Goal: Task Accomplishment & Management: Use online tool/utility

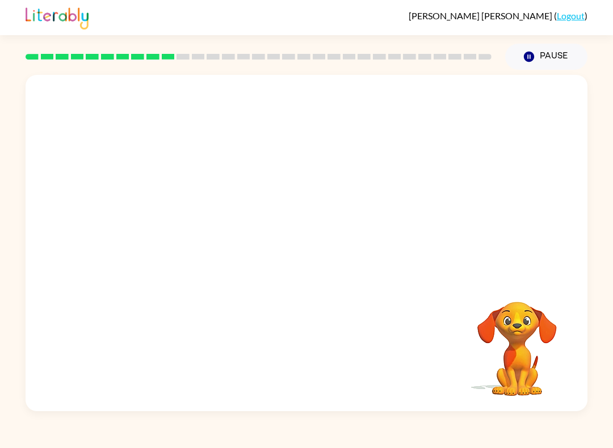
click at [275, 176] on video "Your browser must support playing .mp4 files to use Literably. Please try using…" at bounding box center [307, 176] width 562 height 203
click at [275, 186] on video "Your browser must support playing .mp4 files to use Literably. Please try using…" at bounding box center [307, 176] width 562 height 203
click at [272, 188] on video "Your browser must support playing .mp4 files to use Literably. Please try using…" at bounding box center [307, 176] width 562 height 203
click at [273, 182] on video "Your browser must support playing .mp4 files to use Literably. Please try using…" at bounding box center [307, 176] width 562 height 203
click at [304, 247] on div at bounding box center [306, 248] width 73 height 41
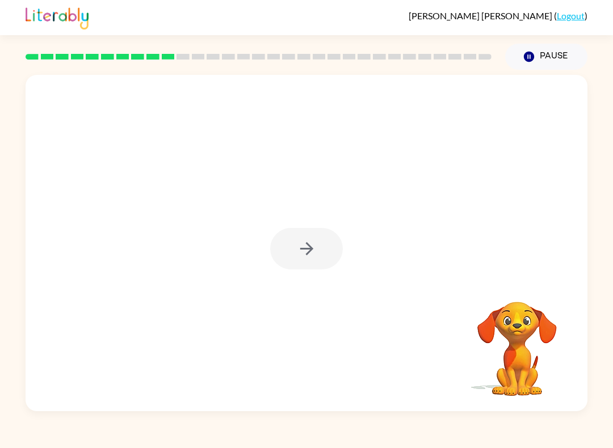
click at [304, 246] on div at bounding box center [306, 248] width 73 height 41
click at [289, 266] on div at bounding box center [306, 248] width 73 height 41
click at [301, 250] on div at bounding box center [306, 248] width 73 height 41
click at [326, 247] on button "button" at bounding box center [306, 248] width 73 height 41
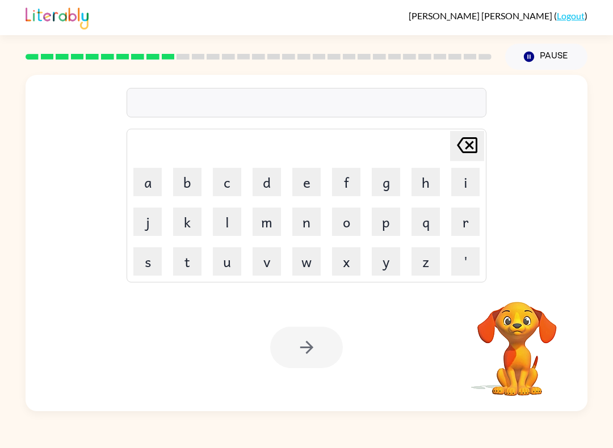
click at [227, 260] on button "u" at bounding box center [227, 261] width 28 height 28
click at [309, 224] on button "n" at bounding box center [306, 222] width 28 height 28
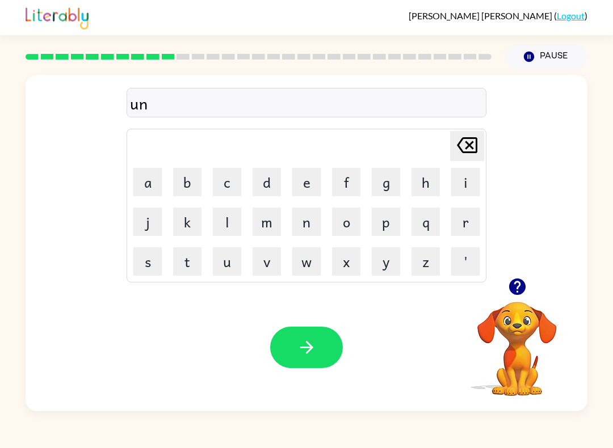
click at [356, 175] on button "f" at bounding box center [346, 182] width 28 height 28
click at [349, 218] on button "o" at bounding box center [346, 222] width 28 height 28
click at [231, 221] on button "l" at bounding box center [227, 222] width 28 height 28
click at [271, 180] on button "d" at bounding box center [266, 182] width 28 height 28
click at [308, 340] on icon "button" at bounding box center [307, 348] width 20 height 20
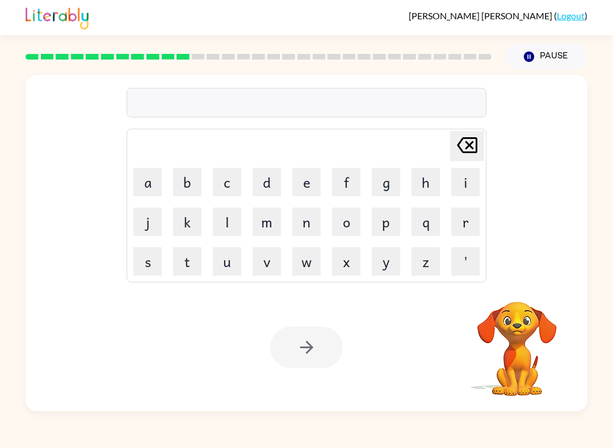
click at [262, 263] on button "v" at bounding box center [266, 261] width 28 height 28
click at [339, 212] on button "o" at bounding box center [346, 222] width 28 height 28
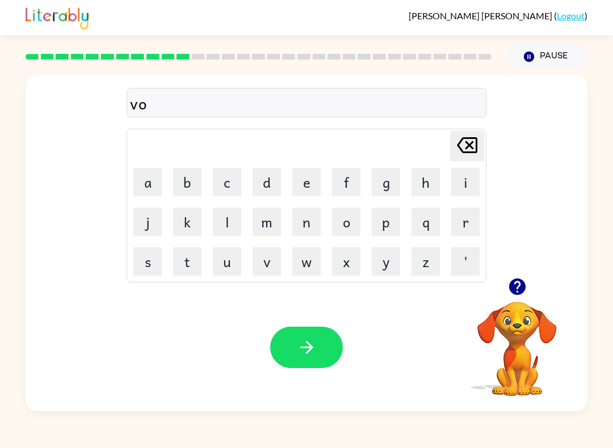
click at [184, 262] on button "t" at bounding box center [187, 261] width 28 height 28
click at [304, 186] on button "e" at bounding box center [306, 182] width 28 height 28
click at [315, 343] on icon "button" at bounding box center [307, 348] width 20 height 20
click at [265, 221] on button "m" at bounding box center [266, 222] width 28 height 28
click at [469, 179] on button "i" at bounding box center [465, 182] width 28 height 28
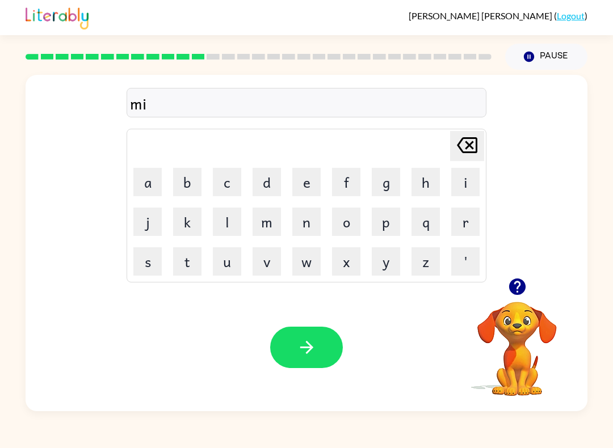
click at [145, 261] on button "s" at bounding box center [147, 261] width 28 height 28
click at [184, 259] on button "t" at bounding box center [187, 261] width 28 height 28
click at [153, 186] on button "a" at bounding box center [147, 182] width 28 height 28
click at [183, 226] on button "k" at bounding box center [187, 222] width 28 height 28
click at [299, 173] on button "e" at bounding box center [306, 182] width 28 height 28
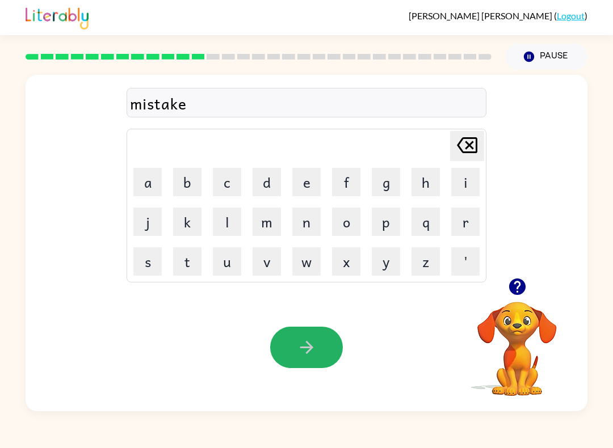
click at [297, 338] on button "button" at bounding box center [306, 347] width 73 height 41
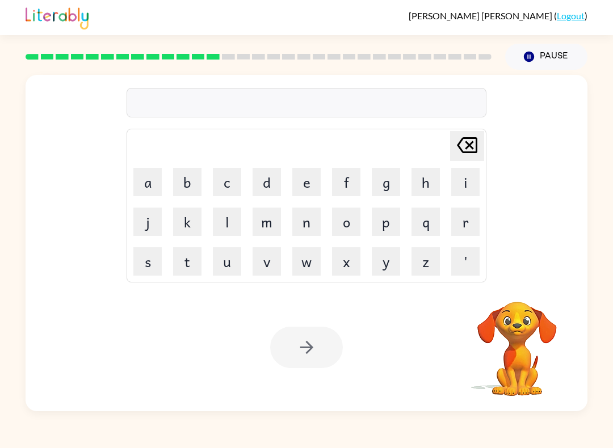
click at [181, 225] on button "k" at bounding box center [187, 222] width 28 height 28
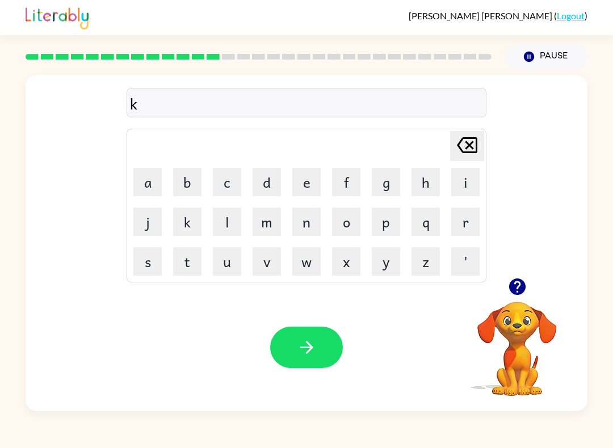
click at [457, 168] on button "i" at bounding box center [465, 182] width 28 height 28
click at [269, 176] on button "d" at bounding box center [266, 182] width 28 height 28
click at [470, 138] on icon at bounding box center [467, 145] width 20 height 16
click at [303, 217] on button "n" at bounding box center [306, 222] width 28 height 28
click at [262, 183] on button "d" at bounding box center [266, 182] width 28 height 28
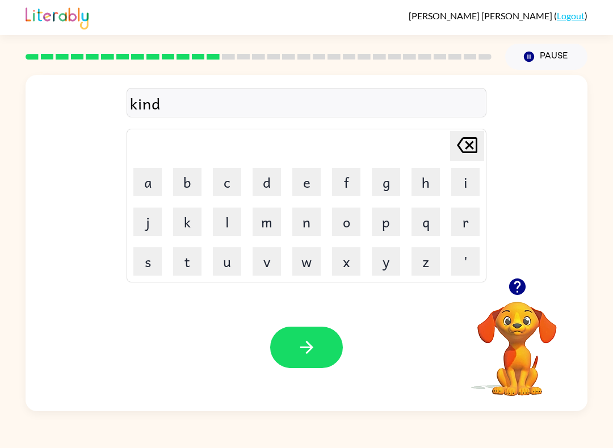
click at [226, 218] on button "l" at bounding box center [227, 222] width 28 height 28
click at [384, 260] on button "y" at bounding box center [386, 261] width 28 height 28
click at [318, 347] on button "button" at bounding box center [306, 347] width 73 height 41
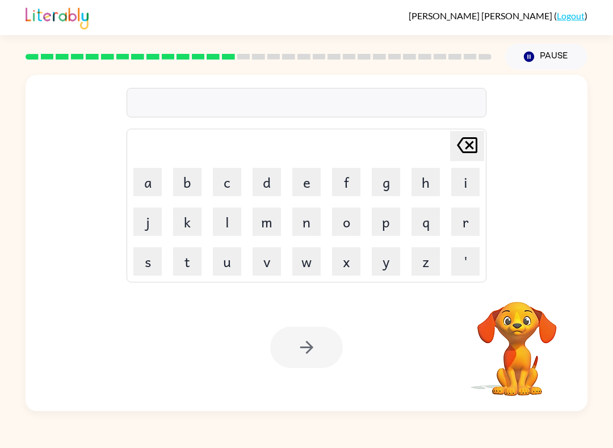
click at [259, 184] on button "d" at bounding box center [266, 182] width 28 height 28
click at [305, 178] on button "e" at bounding box center [306, 182] width 28 height 28
click at [226, 223] on button "l" at bounding box center [227, 222] width 28 height 28
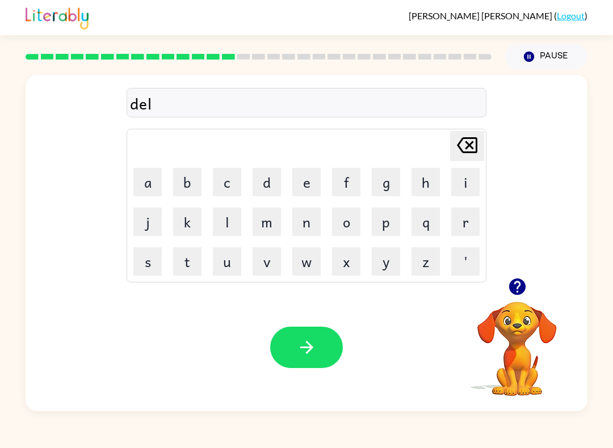
click at [144, 177] on button "a" at bounding box center [147, 182] width 28 height 28
click at [384, 256] on button "y" at bounding box center [386, 261] width 28 height 28
click at [319, 348] on button "button" at bounding box center [306, 347] width 73 height 41
click at [225, 172] on button "c" at bounding box center [227, 182] width 28 height 28
click at [348, 215] on button "o" at bounding box center [346, 222] width 28 height 28
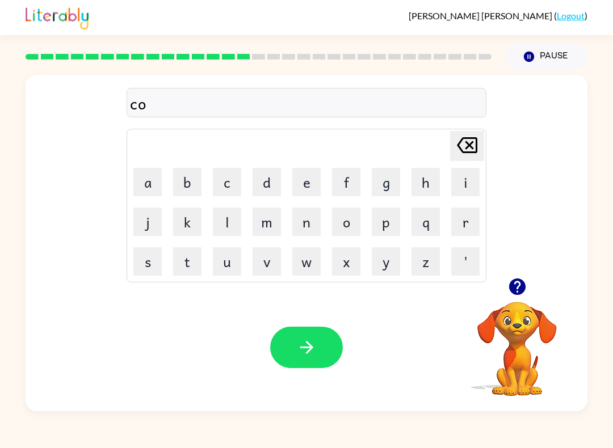
click at [470, 220] on button "r" at bounding box center [465, 222] width 28 height 28
click at [271, 175] on button "d" at bounding box center [266, 182] width 28 height 28
click at [310, 356] on icon "button" at bounding box center [307, 348] width 20 height 20
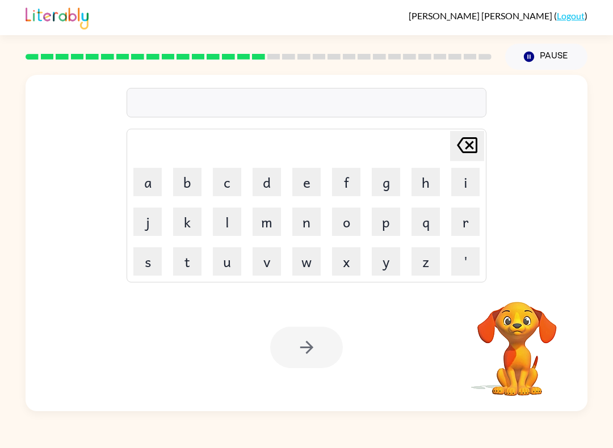
click at [419, 260] on button "z" at bounding box center [425, 261] width 28 height 28
click at [469, 178] on button "i" at bounding box center [465, 182] width 28 height 28
click at [425, 217] on button "q" at bounding box center [425, 222] width 28 height 28
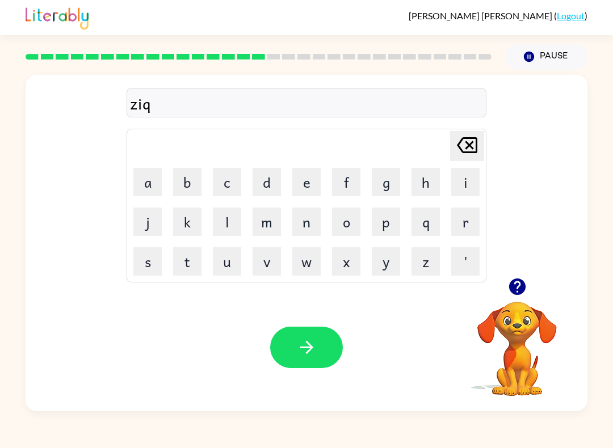
click at [462, 140] on icon at bounding box center [467, 145] width 20 height 16
click at [388, 219] on button "p" at bounding box center [386, 222] width 28 height 28
click at [306, 347] on icon "button" at bounding box center [307, 348] width 20 height 20
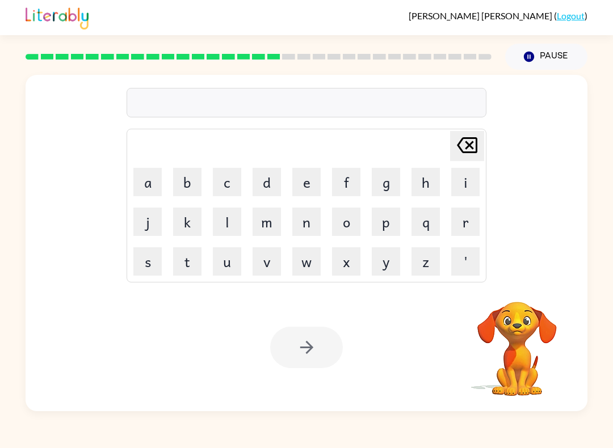
click at [264, 179] on button "d" at bounding box center [266, 182] width 28 height 28
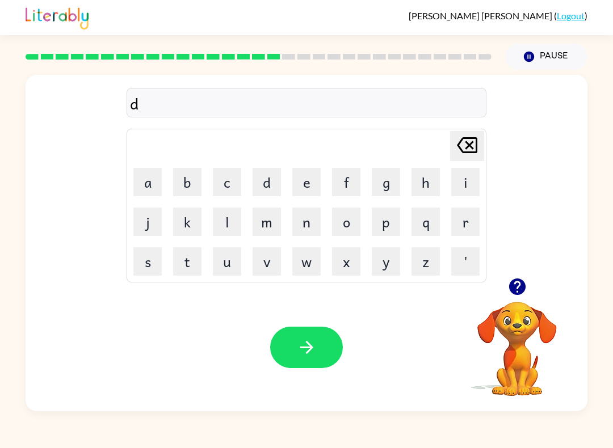
click at [352, 208] on button "o" at bounding box center [346, 222] width 28 height 28
click at [384, 216] on button "p" at bounding box center [386, 222] width 28 height 28
click at [463, 143] on icon "Delete Delete last character input" at bounding box center [466, 145] width 27 height 27
click at [468, 212] on button "r" at bounding box center [465, 222] width 28 height 28
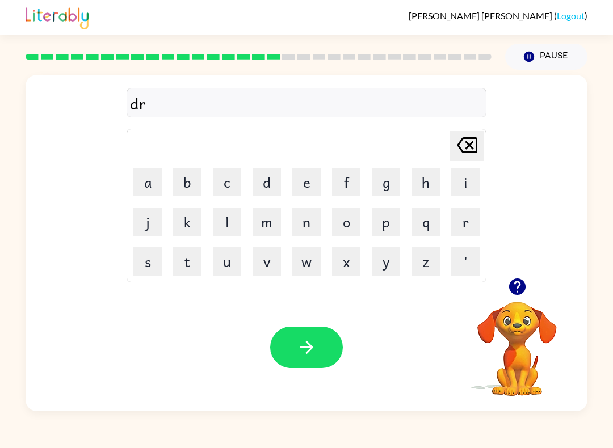
click at [348, 219] on button "o" at bounding box center [346, 222] width 28 height 28
click at [381, 224] on button "p" at bounding box center [386, 222] width 28 height 28
click at [454, 180] on button "i" at bounding box center [465, 182] width 28 height 28
click at [305, 218] on button "n" at bounding box center [306, 222] width 28 height 28
click at [385, 176] on button "g" at bounding box center [386, 182] width 28 height 28
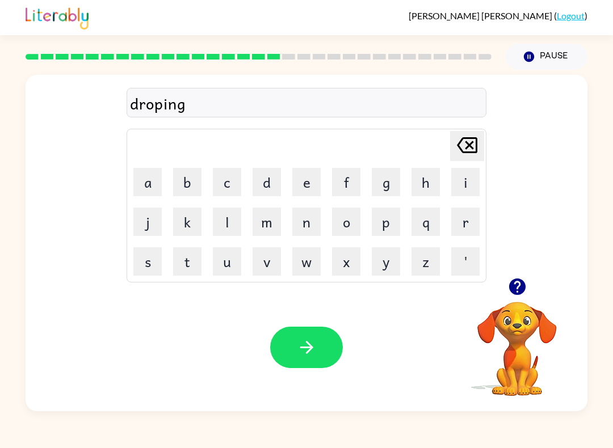
click at [305, 345] on icon "button" at bounding box center [307, 348] width 20 height 20
click at [429, 176] on button "h" at bounding box center [425, 182] width 28 height 28
click at [308, 169] on button "e" at bounding box center [306, 182] width 28 height 28
click at [468, 221] on button "r" at bounding box center [465, 222] width 28 height 28
click at [309, 327] on button "button" at bounding box center [306, 347] width 73 height 41
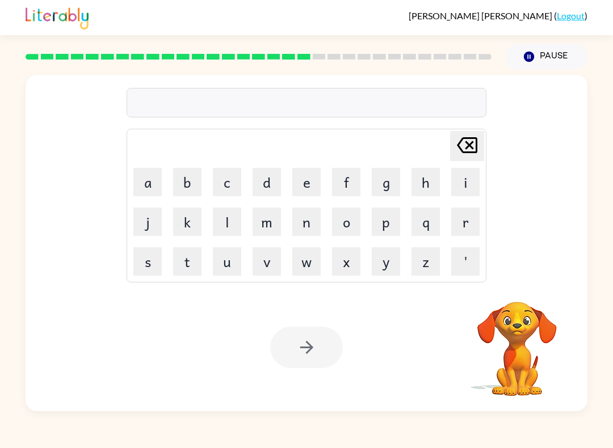
click at [468, 221] on button "r" at bounding box center [465, 222] width 28 height 28
click at [305, 178] on button "e" at bounding box center [306, 182] width 28 height 28
click at [156, 180] on button "a" at bounding box center [147, 182] width 28 height 28
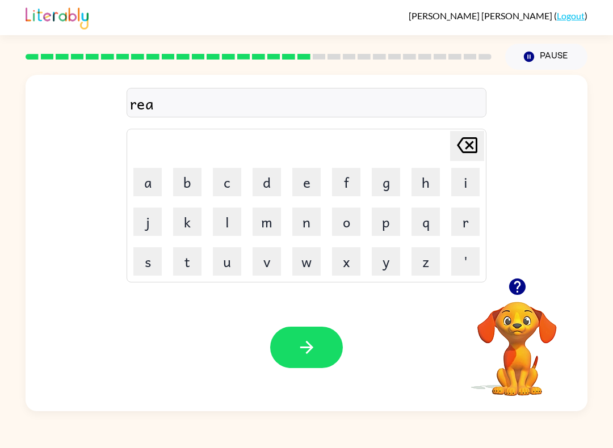
click at [236, 163] on td "c" at bounding box center [227, 182] width 39 height 39
click at [232, 173] on button "c" at bounding box center [227, 182] width 28 height 28
click at [424, 175] on button "h" at bounding box center [425, 182] width 28 height 28
click at [306, 352] on icon "button" at bounding box center [307, 348] width 20 height 20
click at [425, 178] on button "h" at bounding box center [425, 182] width 28 height 28
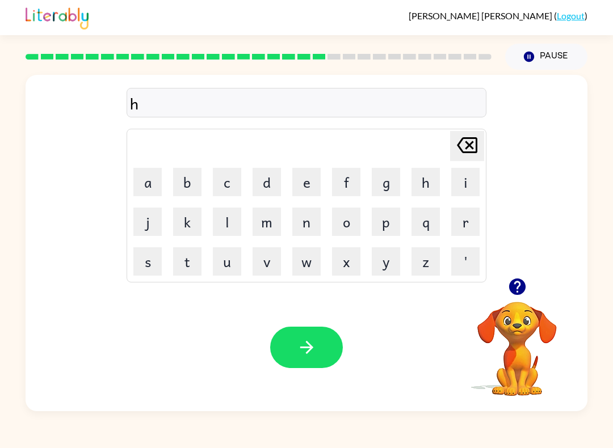
click at [462, 182] on button "i" at bounding box center [465, 182] width 28 height 28
click at [304, 222] on button "n" at bounding box center [306, 222] width 28 height 28
click at [193, 257] on button "t" at bounding box center [187, 261] width 28 height 28
click at [463, 176] on button "i" at bounding box center [465, 182] width 28 height 28
click at [264, 173] on button "d" at bounding box center [266, 182] width 28 height 28
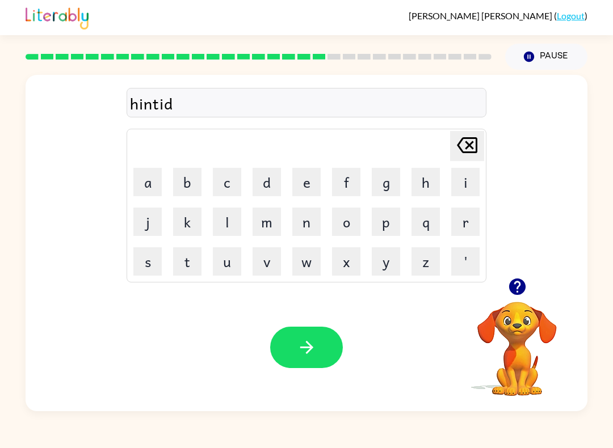
click at [292, 325] on div "Your browser must support playing .mp4 files to use Literably. Please try using…" at bounding box center [307, 348] width 562 height 128
click at [337, 346] on button "button" at bounding box center [306, 347] width 73 height 41
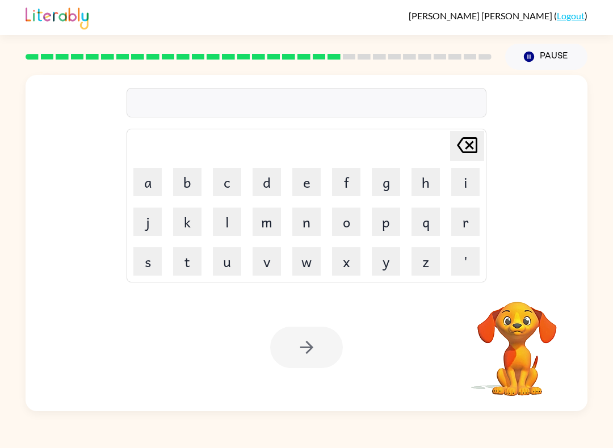
click at [468, 214] on button "r" at bounding box center [465, 222] width 28 height 28
click at [467, 176] on button "i" at bounding box center [465, 182] width 28 height 28
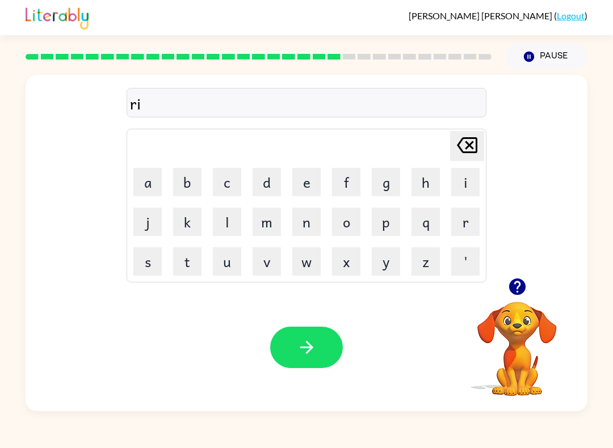
click at [235, 180] on button "c" at bounding box center [227, 182] width 28 height 28
click at [155, 262] on button "s" at bounding box center [147, 261] width 28 height 28
click at [464, 138] on icon at bounding box center [467, 145] width 20 height 16
click at [465, 142] on icon "Delete Delete last character input" at bounding box center [466, 145] width 27 height 27
click at [316, 176] on button "e" at bounding box center [306, 182] width 28 height 28
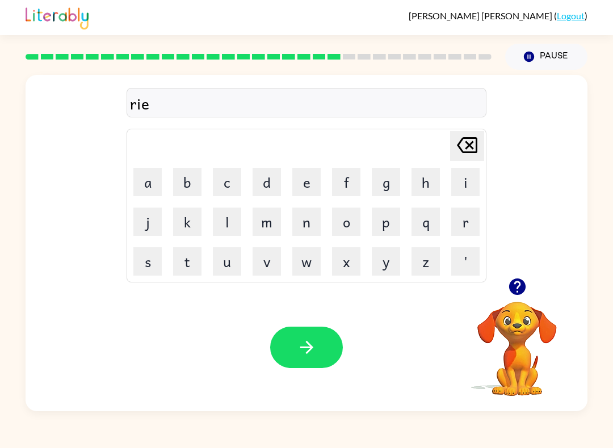
click at [223, 175] on button "c" at bounding box center [227, 182] width 28 height 28
click at [477, 137] on icon "Delete Delete last character input" at bounding box center [466, 145] width 27 height 27
click at [464, 140] on icon "Delete Delete last character input" at bounding box center [466, 145] width 27 height 27
click at [230, 174] on button "c" at bounding box center [227, 182] width 28 height 28
click at [304, 178] on button "e" at bounding box center [306, 182] width 28 height 28
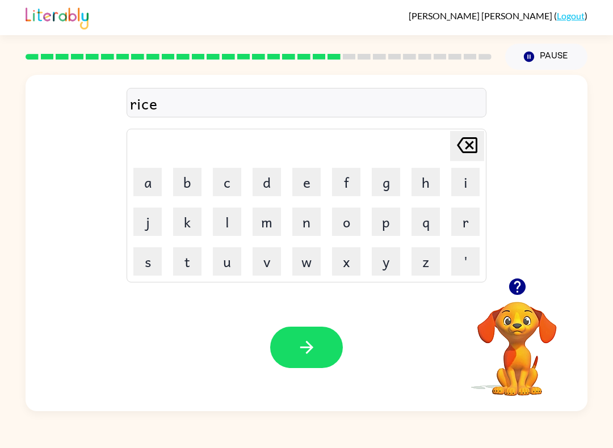
click at [315, 343] on icon "button" at bounding box center [307, 348] width 20 height 20
click at [464, 222] on button "r" at bounding box center [465, 222] width 28 height 28
click at [146, 184] on button "a" at bounding box center [147, 182] width 28 height 28
click at [468, 179] on button "i" at bounding box center [465, 182] width 28 height 28
click at [299, 217] on button "n" at bounding box center [306, 222] width 28 height 28
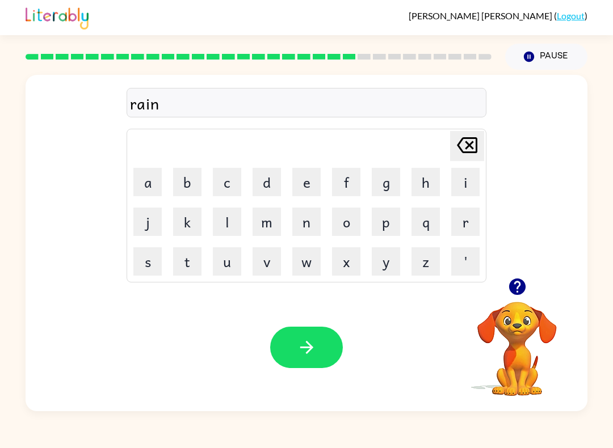
click at [229, 180] on button "c" at bounding box center [227, 182] width 28 height 28
click at [146, 177] on button "a" at bounding box center [147, 182] width 28 height 28
click at [347, 217] on button "o" at bounding box center [346, 222] width 28 height 28
click at [474, 139] on icon at bounding box center [467, 145] width 20 height 16
click at [474, 146] on icon "Delete Delete last character input" at bounding box center [466, 145] width 27 height 27
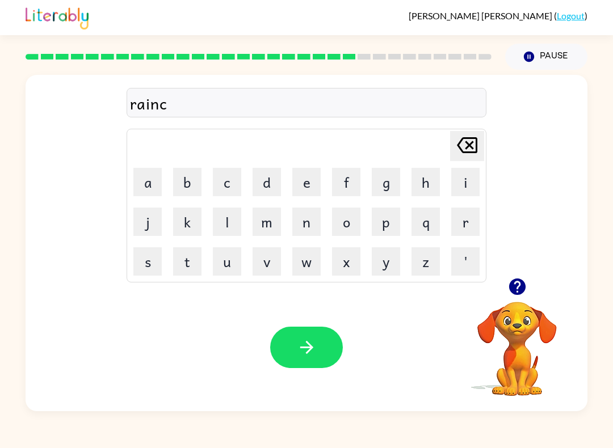
click at [347, 215] on button "o" at bounding box center [346, 222] width 28 height 28
click at [157, 184] on button "a" at bounding box center [147, 182] width 28 height 28
click at [193, 254] on button "t" at bounding box center [187, 261] width 28 height 28
click at [311, 340] on icon "button" at bounding box center [307, 348] width 20 height 20
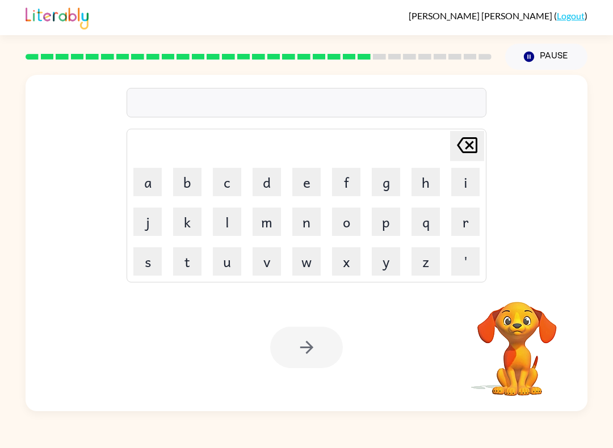
click at [534, 56] on icon "Pause" at bounding box center [529, 56] width 12 height 12
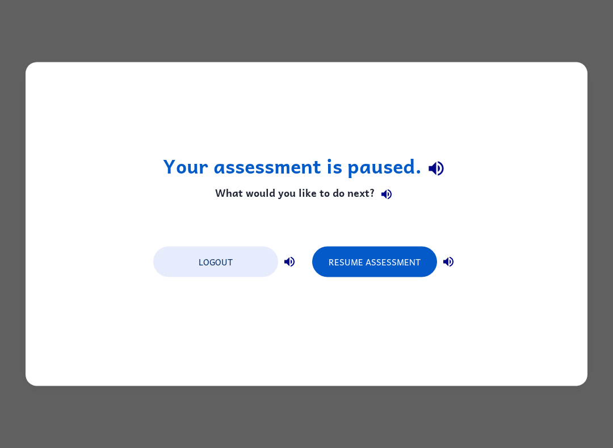
click at [393, 250] on button "Resume Assessment" at bounding box center [374, 262] width 125 height 31
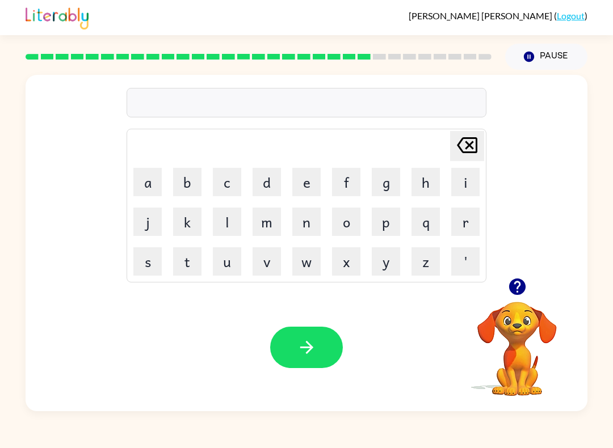
click at [462, 217] on button "r" at bounding box center [465, 222] width 28 height 28
click at [308, 172] on button "e" at bounding box center [306, 182] width 28 height 28
click at [262, 229] on button "m" at bounding box center [266, 222] width 28 height 28
click at [140, 178] on button "a" at bounding box center [147, 182] width 28 height 28
click at [465, 220] on button "r" at bounding box center [465, 222] width 28 height 28
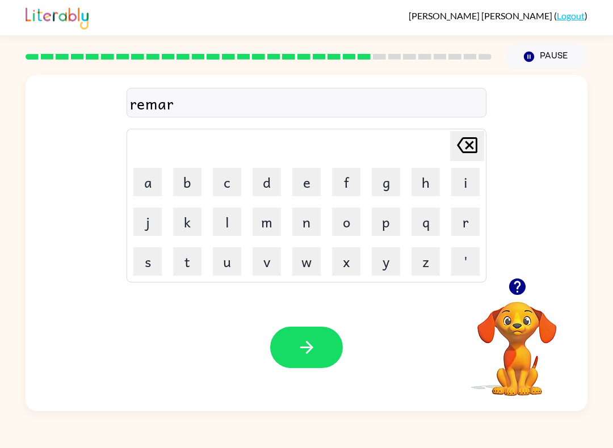
click at [188, 218] on button "k" at bounding box center [187, 222] width 28 height 28
click at [314, 347] on icon "button" at bounding box center [307, 348] width 20 height 20
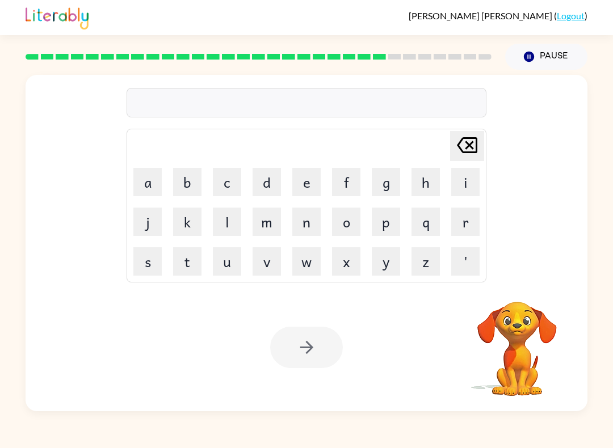
click at [320, 210] on button "n" at bounding box center [306, 222] width 28 height 28
click at [365, 212] on table "Delete Delete last character input a b c d e f g h i j k l m n o p q r s t u v …" at bounding box center [306, 205] width 359 height 153
click at [398, 228] on button "p" at bounding box center [386, 222] width 28 height 28
click at [280, 216] on button "m" at bounding box center [266, 222] width 28 height 28
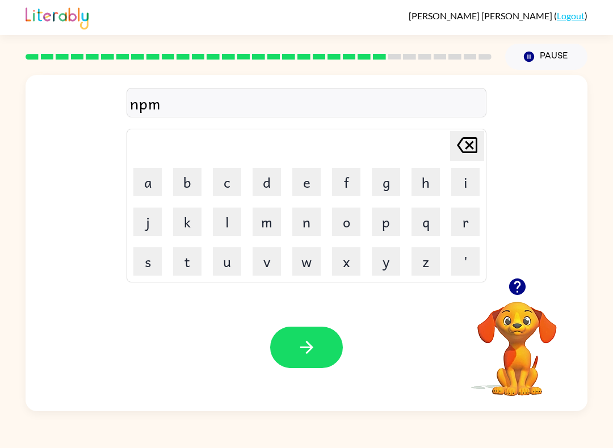
click at [284, 219] on td "m" at bounding box center [266, 222] width 39 height 39
click at [360, 235] on button "o" at bounding box center [346, 222] width 28 height 28
click at [306, 269] on button "w" at bounding box center [306, 261] width 28 height 28
click at [314, 343] on icon "button" at bounding box center [307, 348] width 20 height 20
click at [144, 268] on button "s" at bounding box center [147, 261] width 28 height 28
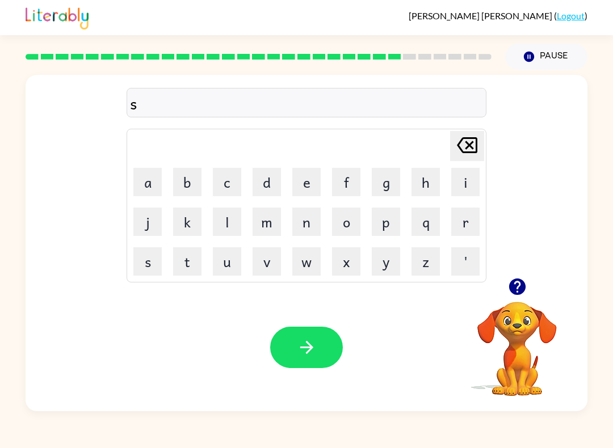
click at [319, 210] on button "n" at bounding box center [306, 222] width 28 height 28
click at [240, 234] on button "l" at bounding box center [227, 222] width 28 height 28
click at [394, 228] on button "p" at bounding box center [386, 222] width 28 height 28
click at [323, 351] on button "button" at bounding box center [306, 347] width 73 height 41
click at [263, 175] on button "d" at bounding box center [266, 182] width 28 height 28
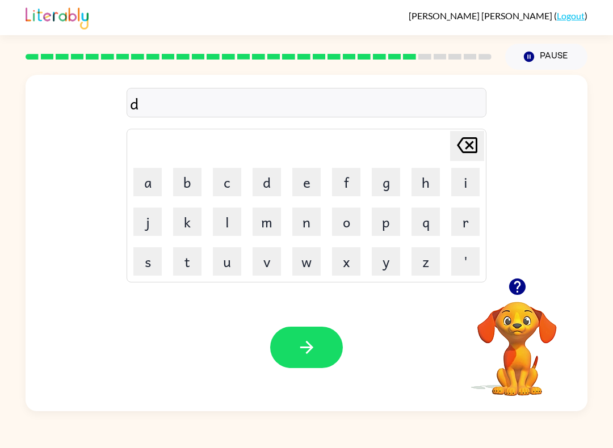
click at [465, 178] on button "i" at bounding box center [465, 182] width 28 height 28
click at [141, 264] on button "s" at bounding box center [147, 261] width 28 height 28
click at [225, 178] on button "c" at bounding box center [227, 182] width 28 height 28
click at [347, 223] on button "o" at bounding box center [346, 222] width 28 height 28
click at [269, 262] on button "v" at bounding box center [266, 261] width 28 height 28
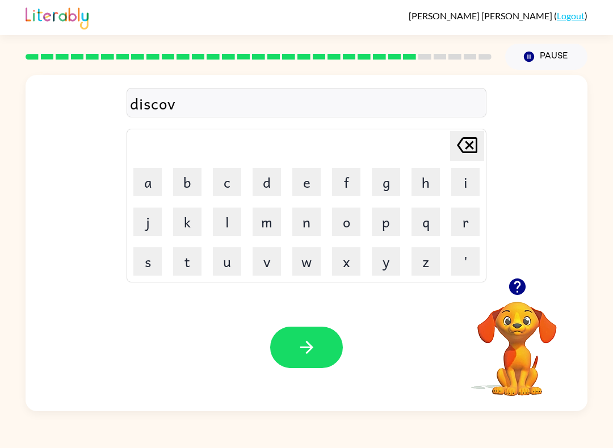
click at [304, 175] on button "e" at bounding box center [306, 182] width 28 height 28
click at [461, 223] on button "r" at bounding box center [465, 222] width 28 height 28
click at [310, 368] on button "button" at bounding box center [306, 347] width 73 height 41
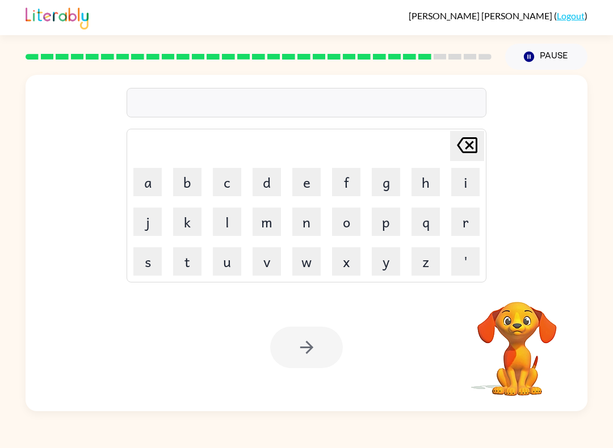
click at [263, 221] on button "m" at bounding box center [266, 222] width 28 height 28
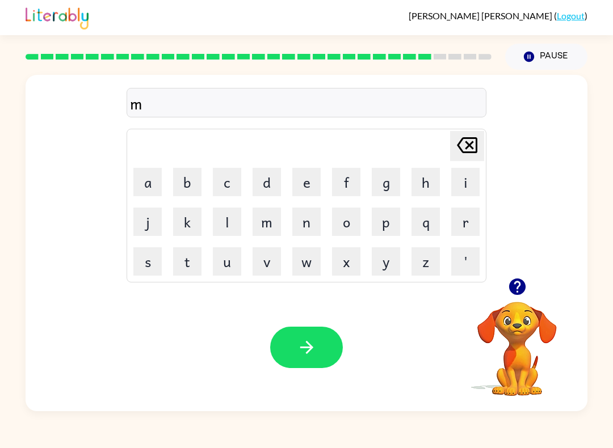
click at [348, 218] on button "o" at bounding box center [346, 222] width 28 height 28
click at [142, 178] on button "a" at bounding box center [147, 182] width 28 height 28
click at [308, 221] on button "n" at bounding box center [306, 222] width 28 height 28
click at [321, 346] on button "button" at bounding box center [306, 347] width 73 height 41
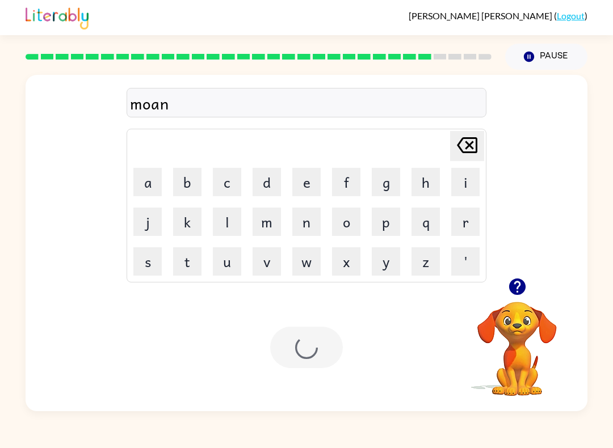
click at [321, 346] on div at bounding box center [306, 347] width 73 height 41
click at [318, 345] on div at bounding box center [306, 347] width 73 height 41
click at [326, 389] on div "Your browser must support playing .mp4 files to use Literably. Please try using…" at bounding box center [307, 348] width 562 height 128
click at [303, 264] on button "w" at bounding box center [306, 261] width 28 height 28
click at [427, 183] on button "h" at bounding box center [425, 182] width 28 height 28
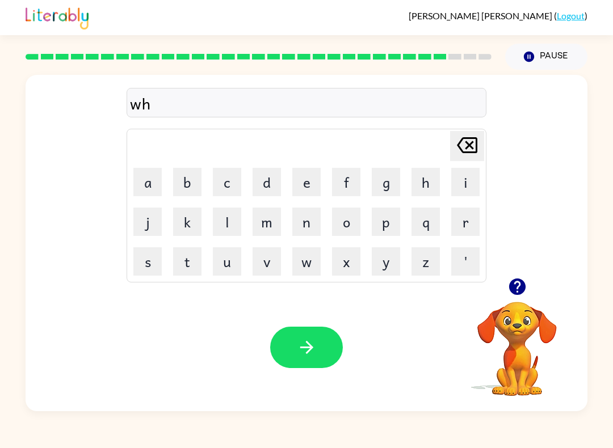
click at [305, 176] on button "e" at bounding box center [306, 182] width 28 height 28
click at [303, 182] on button "e" at bounding box center [306, 182] width 28 height 28
click at [225, 218] on button "l" at bounding box center [227, 222] width 28 height 28
click at [331, 338] on button "button" at bounding box center [306, 347] width 73 height 41
click at [356, 11] on div "Ezra Johnson ( Logout )" at bounding box center [307, 17] width 562 height 35
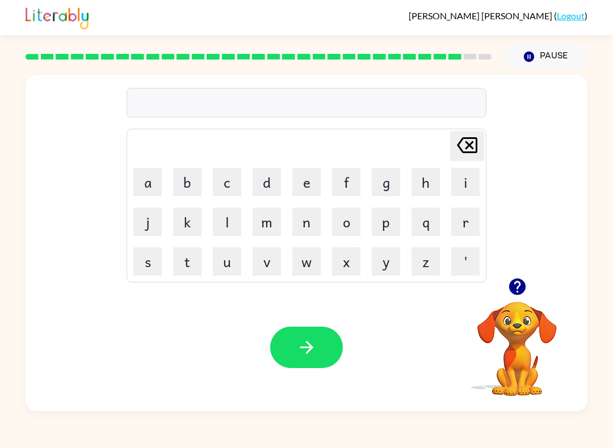
click at [388, 61] on div at bounding box center [258, 57] width 479 height 40
click at [377, 53] on div at bounding box center [258, 57] width 479 height 40
click at [319, 228] on button "n" at bounding box center [306, 222] width 28 height 28
click at [279, 227] on button "m" at bounding box center [266, 222] width 28 height 28
click at [296, 380] on div "Your browser must support playing .mp4 files to use Literably. Please try using…" at bounding box center [307, 348] width 562 height 128
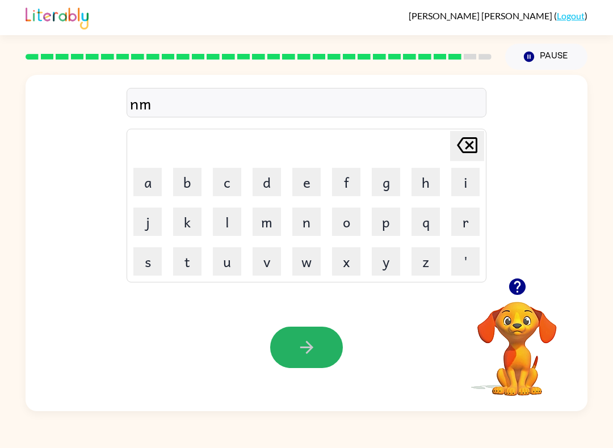
click at [310, 356] on icon "button" at bounding box center [307, 348] width 20 height 20
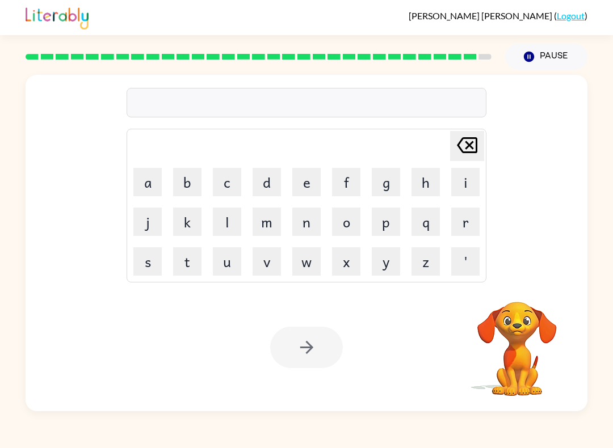
click at [149, 172] on button "a" at bounding box center [147, 182] width 28 height 28
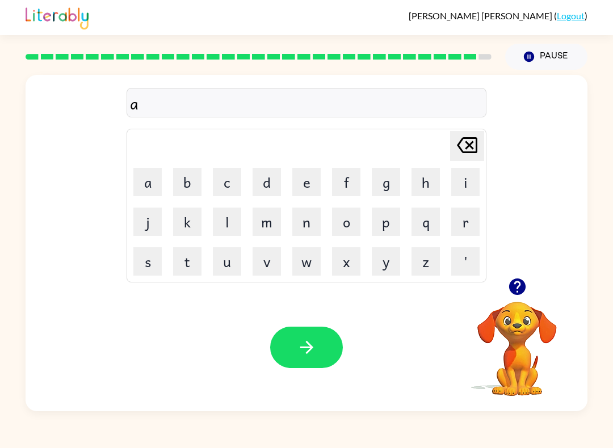
click at [343, 175] on button "f" at bounding box center [346, 182] width 28 height 28
click at [272, 174] on button "d" at bounding box center [266, 182] width 28 height 28
click at [308, 185] on button "e" at bounding box center [306, 182] width 28 height 28
click at [469, 214] on button "r" at bounding box center [465, 222] width 28 height 28
click at [471, 151] on icon "Delete Delete last character input" at bounding box center [466, 145] width 27 height 27
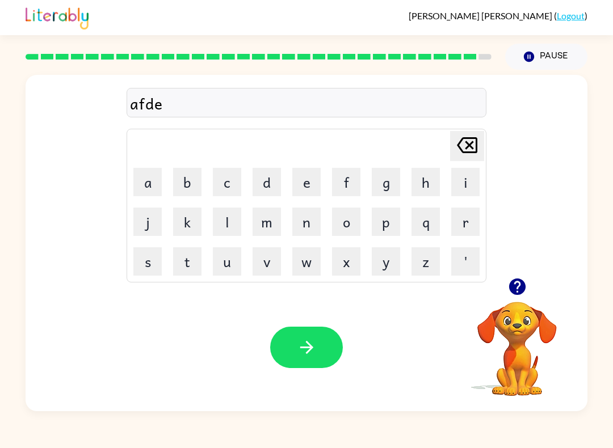
click at [470, 151] on icon "Delete Delete last character input" at bounding box center [466, 145] width 27 height 27
click at [468, 150] on icon "Delete Delete last character input" at bounding box center [466, 145] width 27 height 27
click at [270, 249] on button "v" at bounding box center [266, 261] width 28 height 28
click at [469, 136] on icon "Delete Delete last character input" at bounding box center [466, 145] width 27 height 27
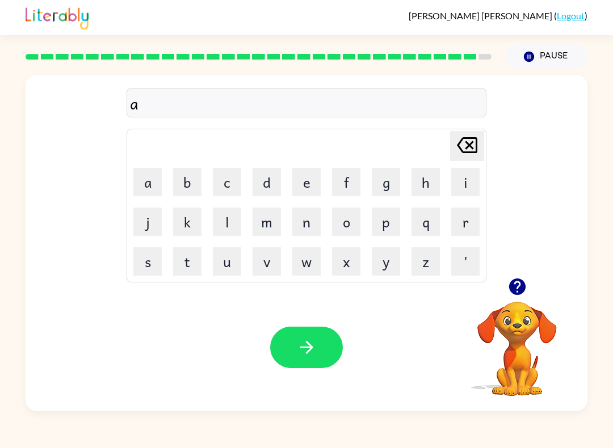
click at [345, 183] on button "f" at bounding box center [346, 182] width 28 height 28
click at [189, 258] on button "t" at bounding box center [187, 261] width 28 height 28
click at [302, 179] on button "e" at bounding box center [306, 182] width 28 height 28
click at [470, 222] on button "r" at bounding box center [465, 222] width 28 height 28
click at [311, 209] on button "n" at bounding box center [306, 222] width 28 height 28
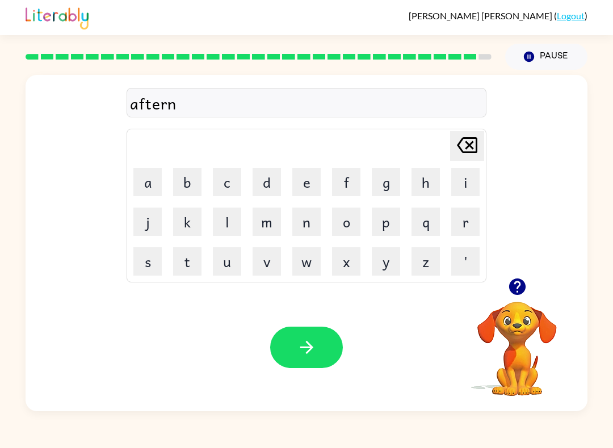
click at [348, 217] on button "o" at bounding box center [346, 222] width 28 height 28
click at [341, 220] on button "o" at bounding box center [346, 222] width 28 height 28
click at [299, 220] on button "n" at bounding box center [306, 222] width 28 height 28
click at [303, 333] on button "button" at bounding box center [306, 347] width 73 height 41
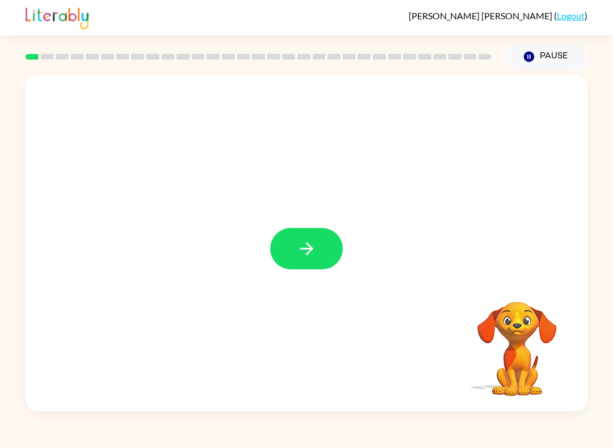
click at [311, 264] on button "button" at bounding box center [306, 248] width 73 height 41
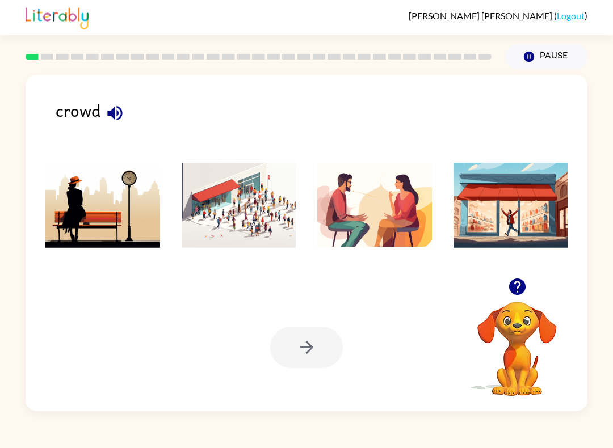
click at [108, 116] on icon "button" at bounding box center [114, 113] width 15 height 15
click at [247, 208] on img at bounding box center [239, 205] width 115 height 85
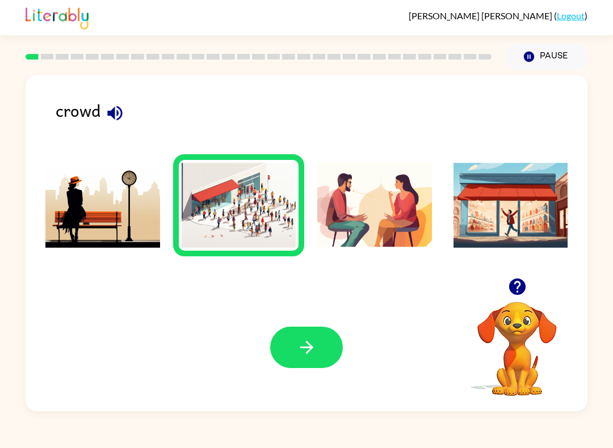
click at [318, 357] on button "button" at bounding box center [306, 347] width 73 height 41
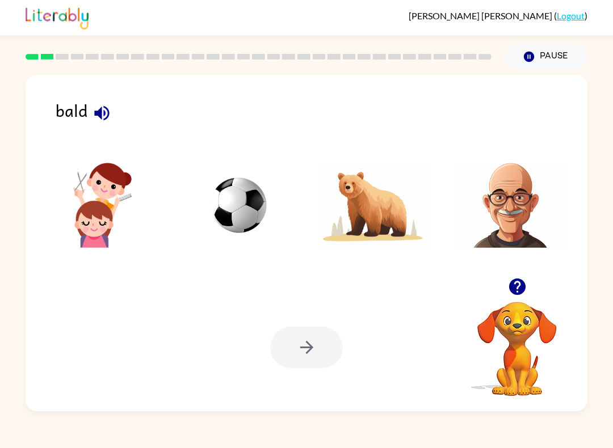
click at [98, 114] on icon "button" at bounding box center [101, 113] width 15 height 15
click at [513, 199] on img at bounding box center [510, 205] width 115 height 85
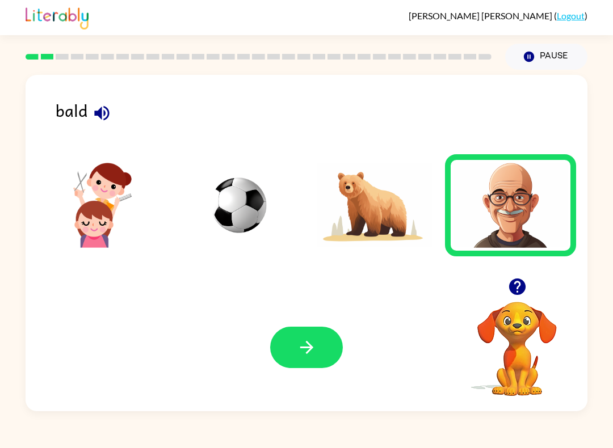
click at [300, 336] on button "button" at bounding box center [306, 347] width 73 height 41
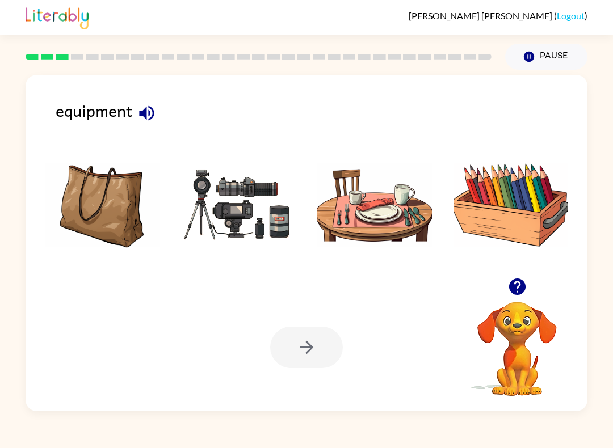
click at [155, 115] on icon "button" at bounding box center [147, 113] width 20 height 20
click at [245, 210] on img at bounding box center [239, 205] width 115 height 85
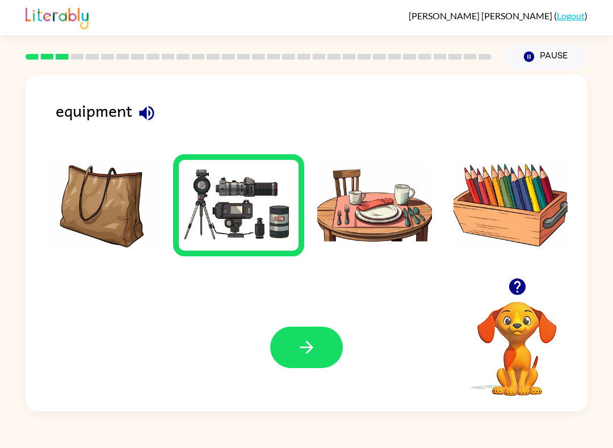
click at [313, 362] on button "button" at bounding box center [306, 347] width 73 height 41
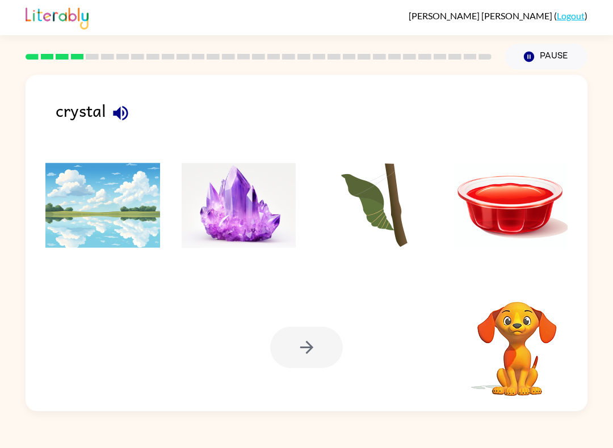
click at [253, 205] on img at bounding box center [239, 205] width 115 height 85
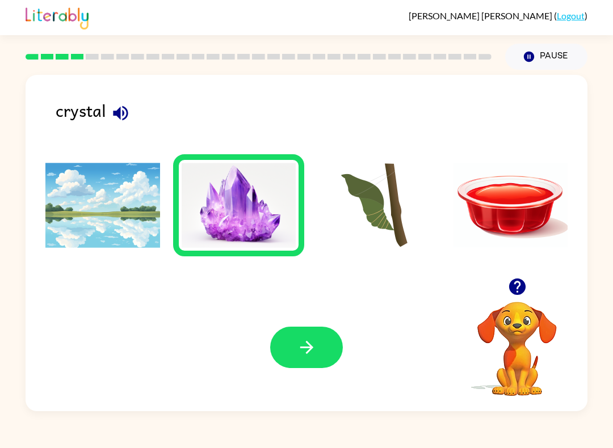
click at [309, 344] on icon "button" at bounding box center [306, 347] width 13 height 13
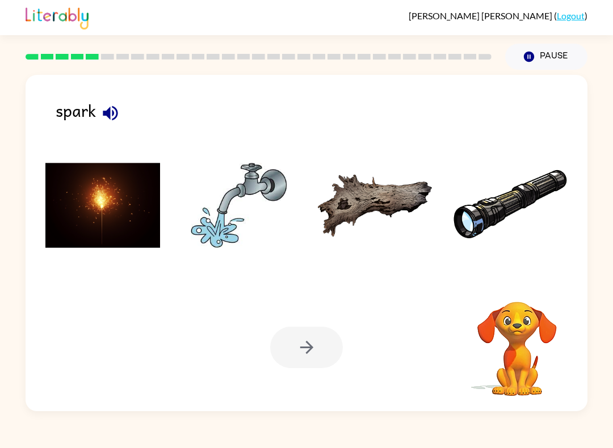
click at [102, 207] on img at bounding box center [102, 205] width 115 height 85
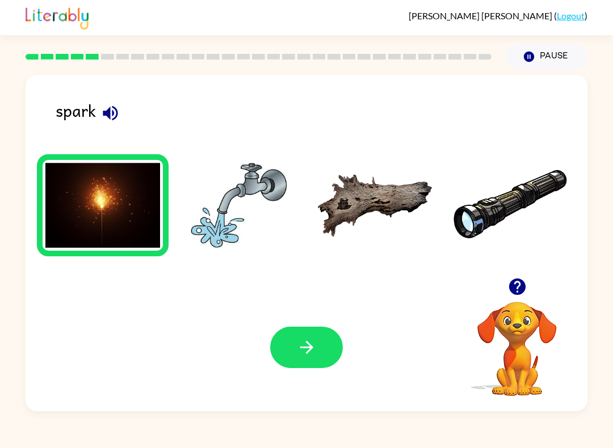
click at [306, 354] on icon "button" at bounding box center [306, 347] width 13 height 13
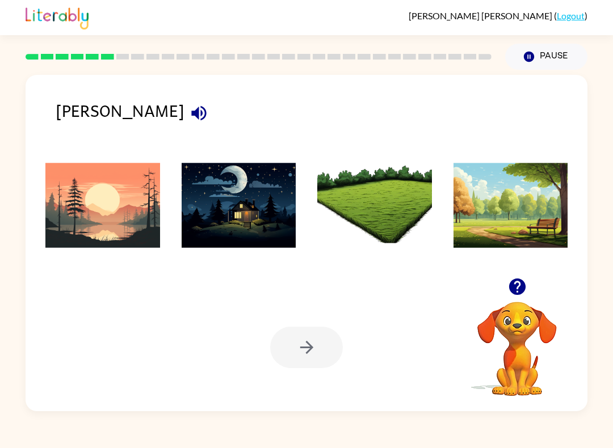
click at [99, 205] on img at bounding box center [102, 205] width 115 height 85
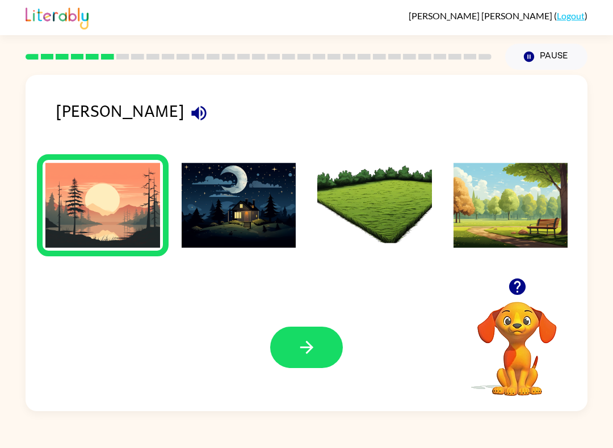
click at [316, 342] on icon "button" at bounding box center [307, 348] width 20 height 20
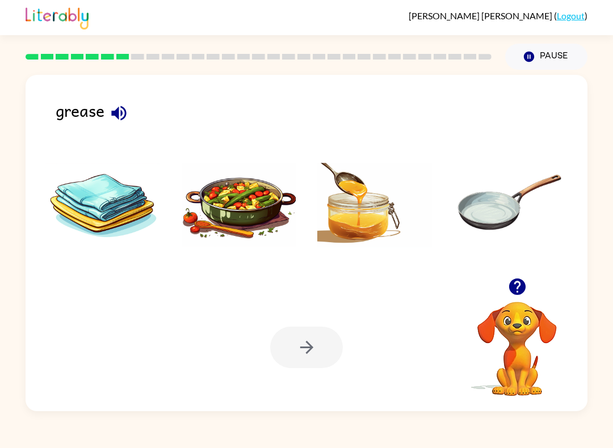
click at [361, 197] on img at bounding box center [374, 205] width 115 height 85
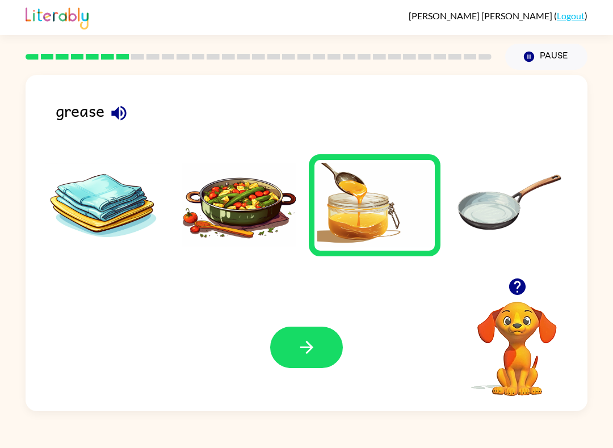
click at [312, 351] on icon "button" at bounding box center [307, 348] width 20 height 20
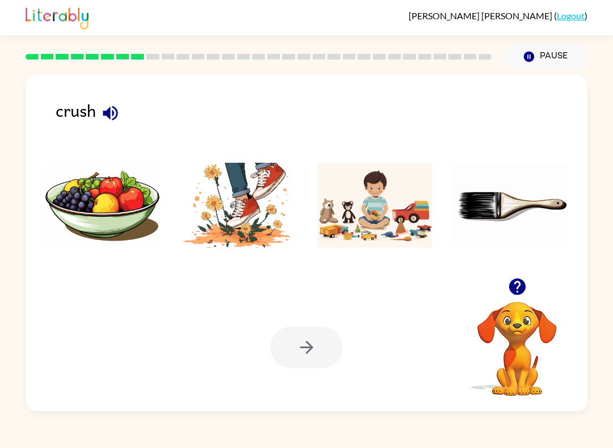
click at [235, 227] on img at bounding box center [239, 205] width 115 height 85
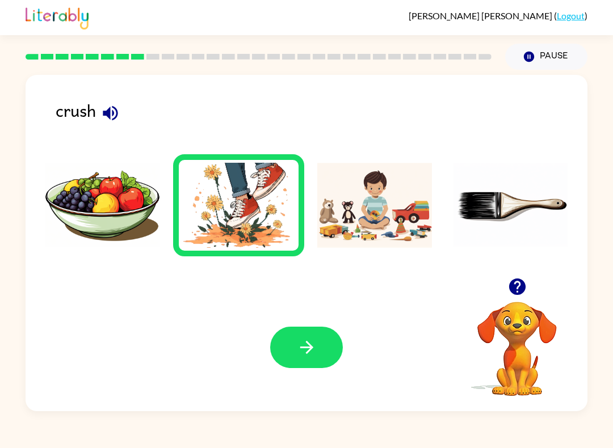
click at [296, 367] on button "button" at bounding box center [306, 347] width 73 height 41
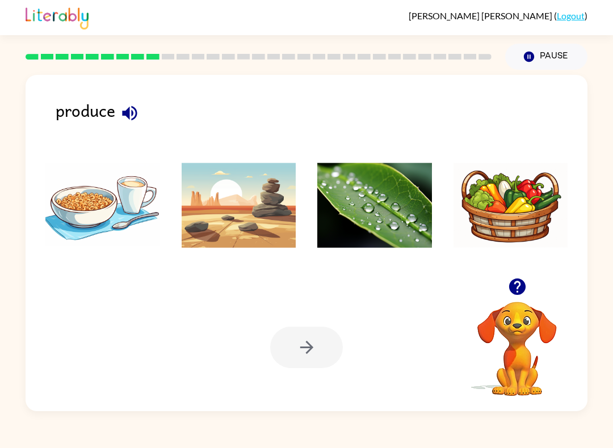
click at [385, 229] on img at bounding box center [374, 205] width 115 height 85
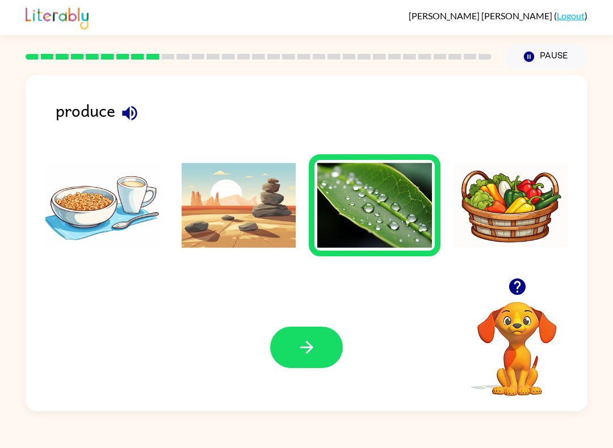
click at [537, 205] on img at bounding box center [510, 205] width 115 height 85
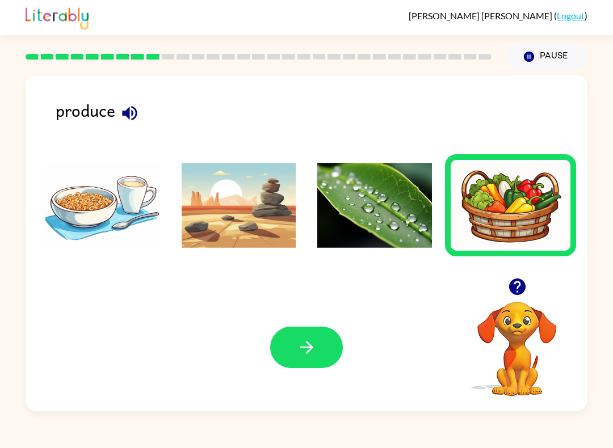
click at [331, 336] on button "button" at bounding box center [306, 347] width 73 height 41
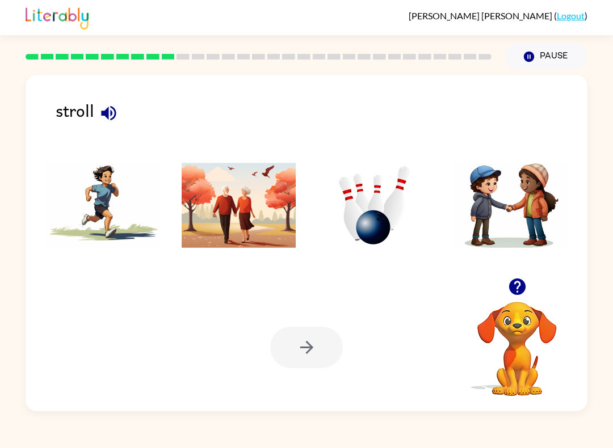
click at [106, 186] on img at bounding box center [102, 205] width 115 height 85
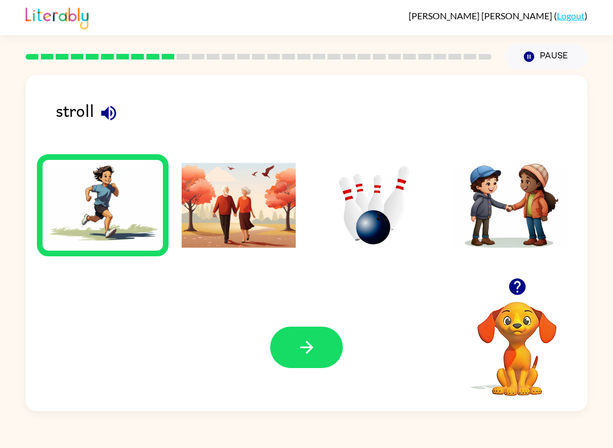
click at [294, 343] on button "button" at bounding box center [306, 347] width 73 height 41
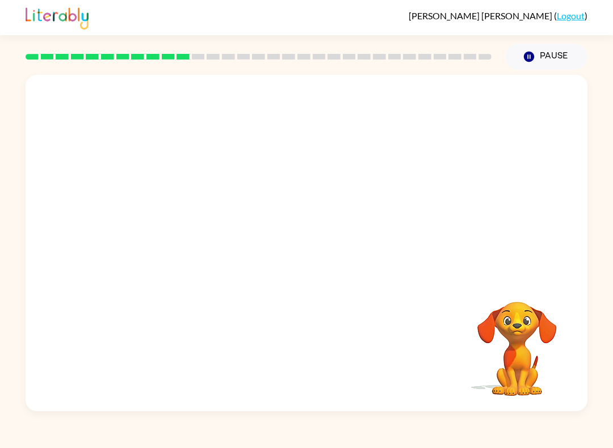
click at [145, 217] on video "Your browser must support playing .mp4 files to use Literably. Please try using…" at bounding box center [307, 176] width 562 height 203
click at [565, 343] on video "Your browser must support playing .mp4 files to use Literably. Please try using…" at bounding box center [516, 340] width 113 height 113
click at [538, 370] on video "Your browser must support playing .mp4 files to use Literably. Please try using…" at bounding box center [516, 340] width 113 height 113
click at [542, 363] on video "Your browser must support playing .mp4 files to use Literably. Please try using…" at bounding box center [516, 340] width 113 height 113
click at [545, 360] on video "Your browser must support playing .mp4 files to use Literably. Please try using…" at bounding box center [516, 340] width 113 height 113
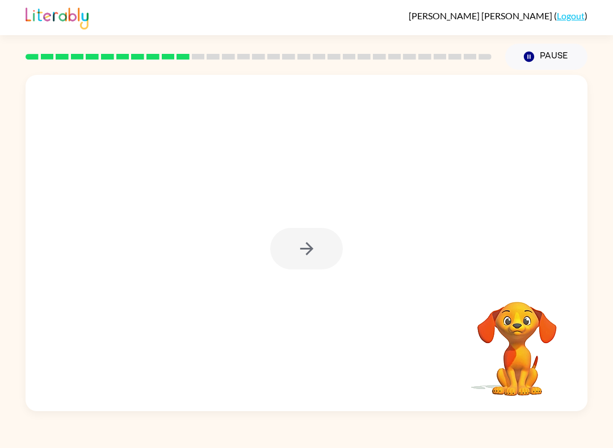
click at [548, 356] on video "Your browser must support playing .mp4 files to use Literably. Please try using…" at bounding box center [516, 340] width 113 height 113
click at [314, 254] on icon "button" at bounding box center [307, 249] width 20 height 20
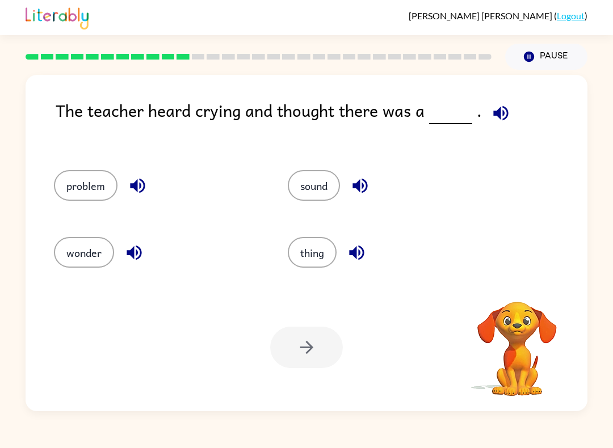
click at [502, 105] on icon "button" at bounding box center [501, 113] width 20 height 20
click at [49, 144] on div "The teacher heard crying and thought there was a . problem sound wonder thing Y…" at bounding box center [307, 243] width 562 height 336
click at [70, 188] on button "problem" at bounding box center [86, 185] width 64 height 31
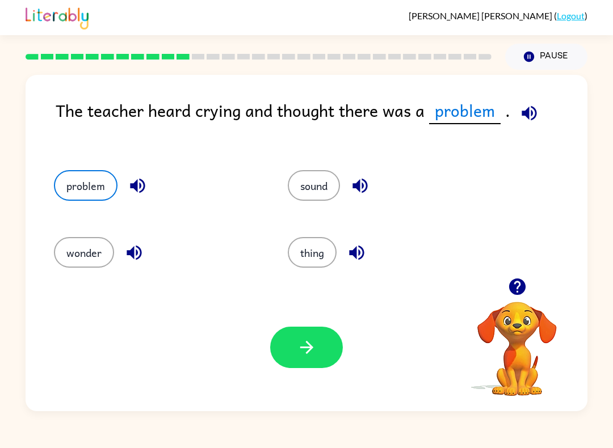
click at [306, 348] on icon "button" at bounding box center [306, 347] width 13 height 13
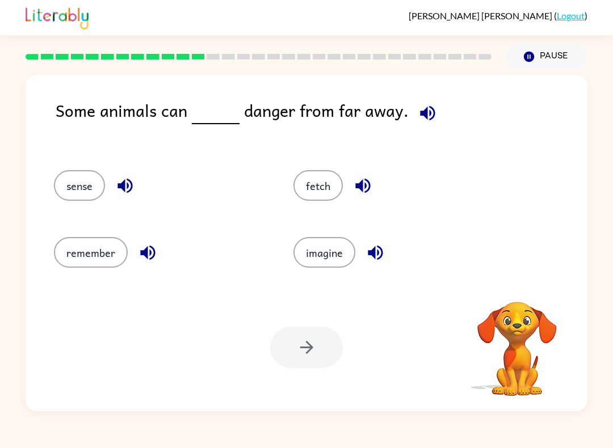
click at [426, 106] on icon "button" at bounding box center [428, 113] width 20 height 20
click at [82, 172] on button "sense" at bounding box center [79, 185] width 51 height 31
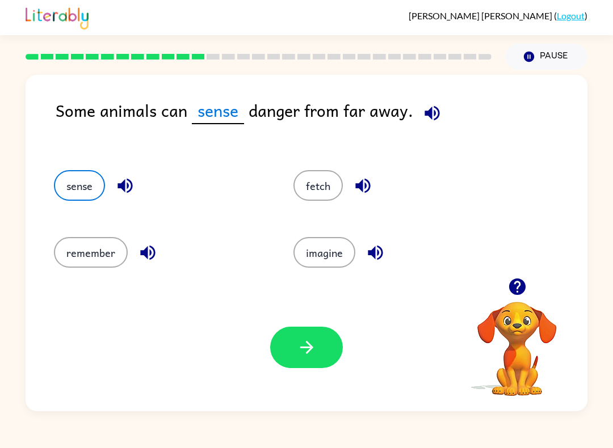
click at [429, 119] on icon "button" at bounding box center [432, 113] width 20 height 20
click at [321, 351] on button "button" at bounding box center [306, 347] width 73 height 41
click at [321, 351] on div at bounding box center [306, 347] width 73 height 41
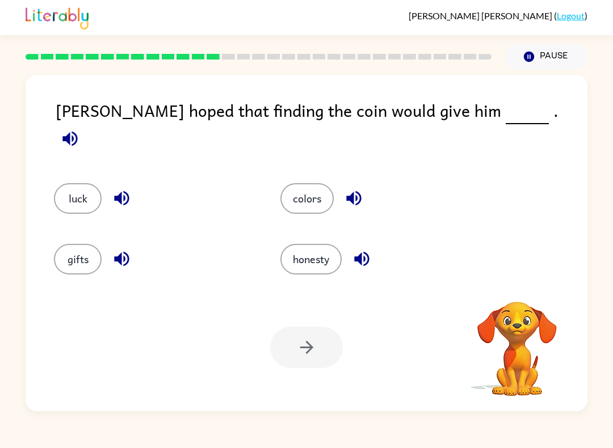
click at [322, 336] on div at bounding box center [306, 347] width 73 height 41
click at [300, 355] on div at bounding box center [306, 347] width 73 height 41
click at [77, 131] on icon "button" at bounding box center [69, 138] width 15 height 15
click at [85, 124] on button "button" at bounding box center [70, 138] width 29 height 29
click at [80, 129] on icon "button" at bounding box center [70, 139] width 20 height 20
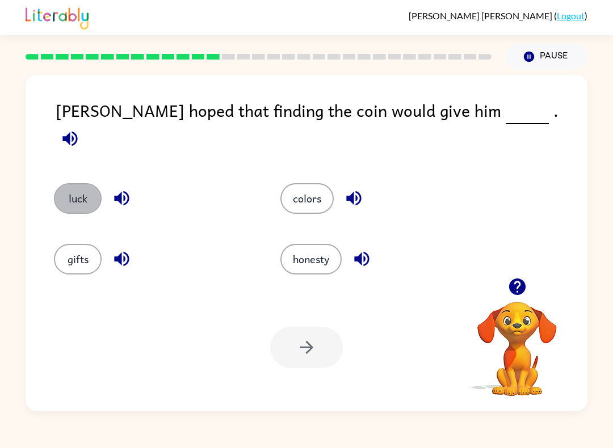
click at [86, 183] on button "luck" at bounding box center [78, 198] width 48 height 31
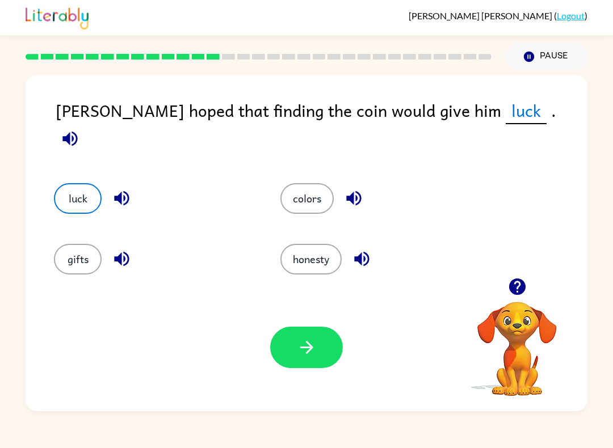
click at [322, 357] on button "button" at bounding box center [306, 347] width 73 height 41
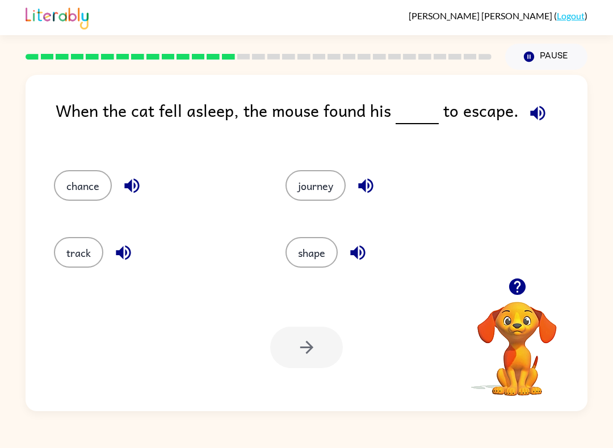
click at [545, 113] on button "button" at bounding box center [537, 113] width 29 height 29
click at [536, 117] on icon "button" at bounding box center [538, 113] width 20 height 20
click at [75, 181] on button "chance" at bounding box center [83, 185] width 58 height 31
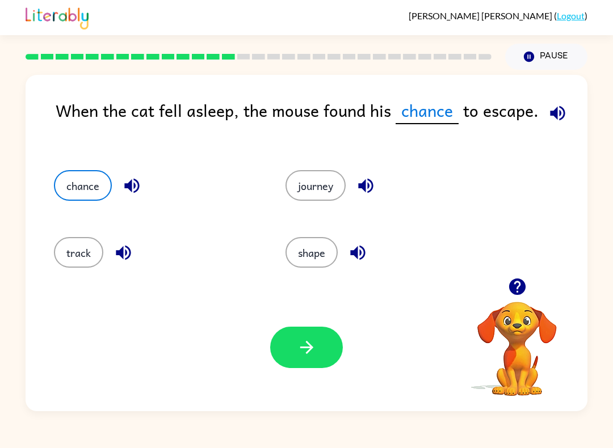
click at [323, 344] on button "button" at bounding box center [306, 347] width 73 height 41
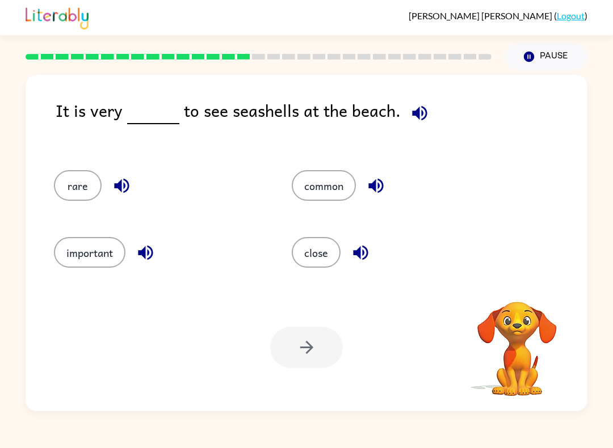
click at [416, 106] on icon "button" at bounding box center [420, 113] width 20 height 20
click at [332, 182] on button "common" at bounding box center [324, 185] width 64 height 31
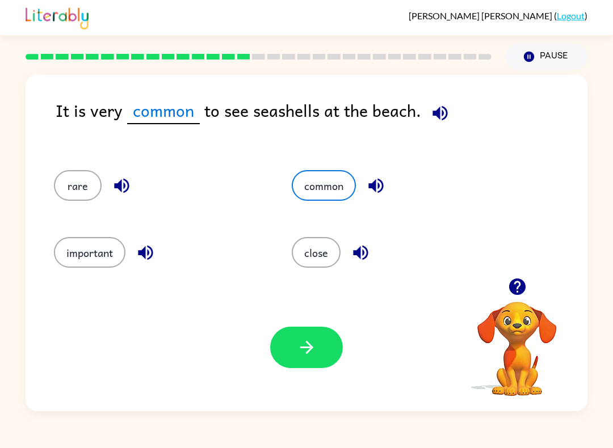
click at [314, 341] on icon "button" at bounding box center [307, 348] width 20 height 20
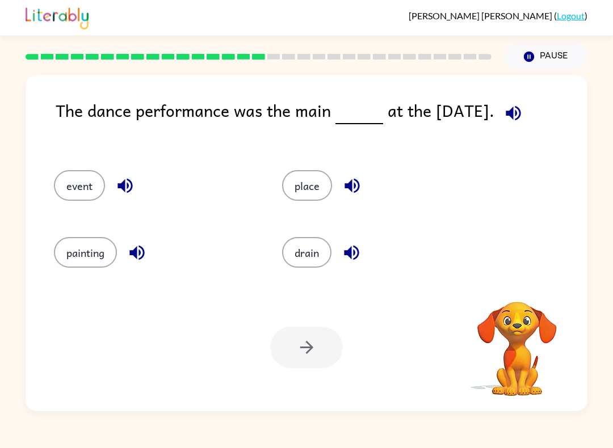
click at [516, 112] on icon "button" at bounding box center [513, 113] width 15 height 15
click at [68, 184] on button "event" at bounding box center [79, 185] width 51 height 31
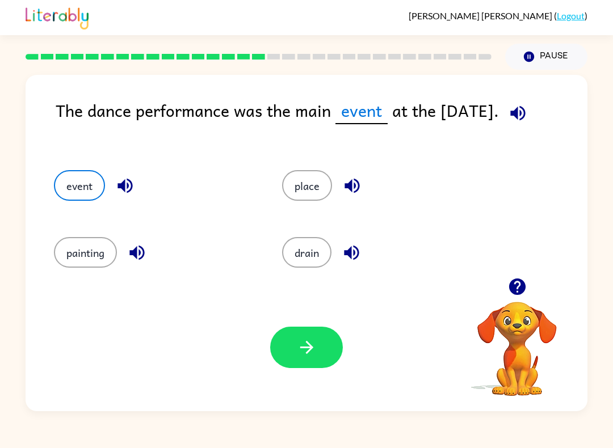
click at [318, 328] on button "button" at bounding box center [306, 347] width 73 height 41
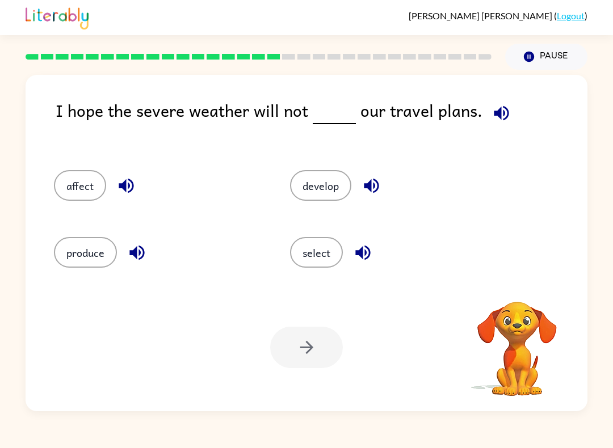
click at [491, 112] on icon "button" at bounding box center [501, 113] width 20 height 20
click at [72, 178] on button "affect" at bounding box center [80, 185] width 52 height 31
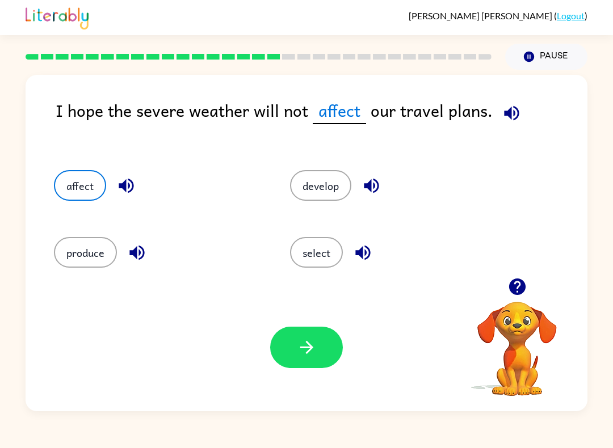
click at [284, 357] on button "button" at bounding box center [306, 347] width 73 height 41
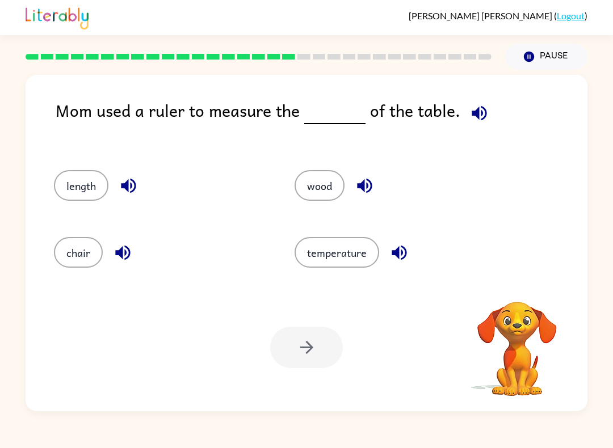
click at [482, 108] on icon "button" at bounding box center [479, 113] width 20 height 20
click at [79, 180] on button "length" at bounding box center [81, 185] width 54 height 31
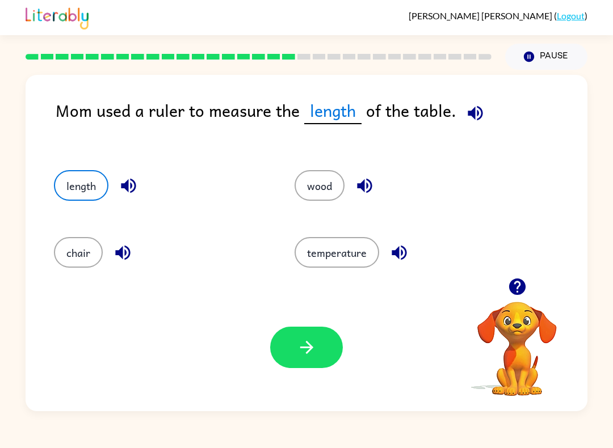
click at [304, 338] on icon "button" at bounding box center [307, 348] width 20 height 20
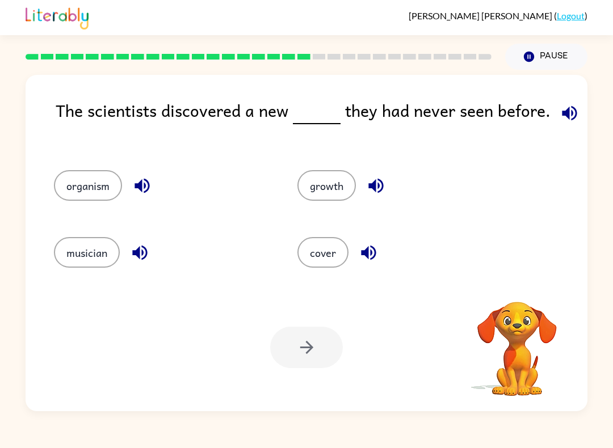
click at [565, 111] on icon "button" at bounding box center [569, 113] width 15 height 15
click at [93, 174] on button "organism" at bounding box center [88, 185] width 68 height 31
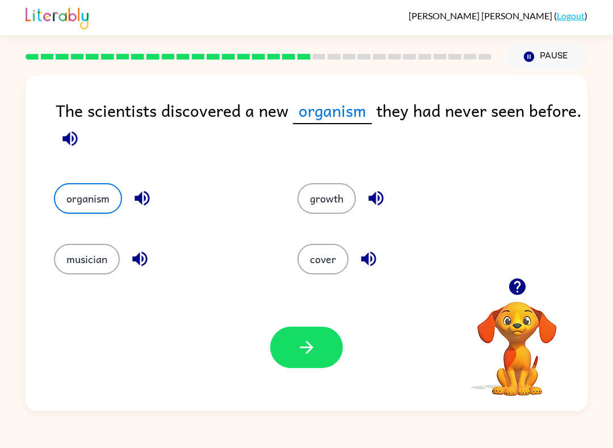
click at [316, 368] on button "button" at bounding box center [306, 347] width 73 height 41
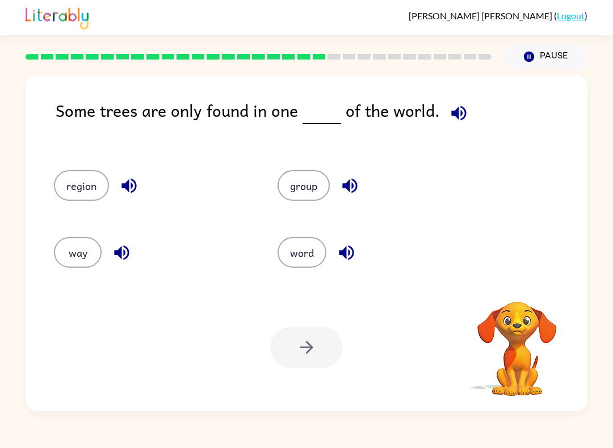
click at [465, 108] on button "button" at bounding box center [458, 113] width 29 height 29
click at [459, 114] on icon "button" at bounding box center [459, 113] width 20 height 20
click at [451, 106] on icon "button" at bounding box center [459, 113] width 20 height 20
click at [466, 106] on button "button" at bounding box center [458, 113] width 29 height 29
click at [450, 105] on icon "button" at bounding box center [459, 113] width 20 height 20
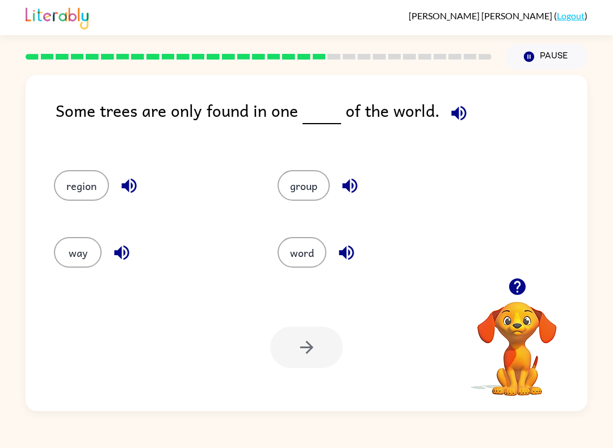
click at [457, 112] on icon "button" at bounding box center [458, 113] width 15 height 15
click at [461, 108] on icon "button" at bounding box center [459, 113] width 20 height 20
click at [71, 250] on button "way" at bounding box center [78, 252] width 48 height 31
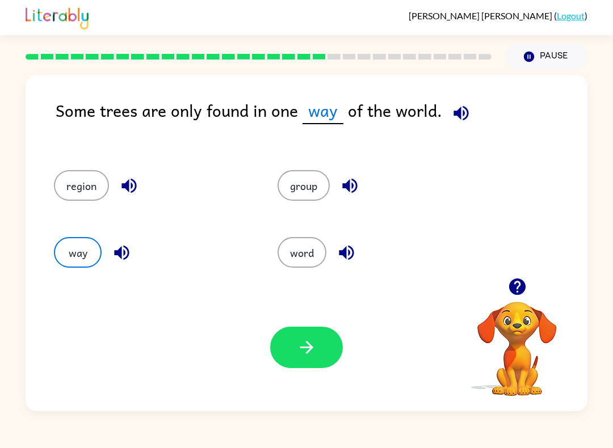
click at [290, 361] on button "button" at bounding box center [306, 347] width 73 height 41
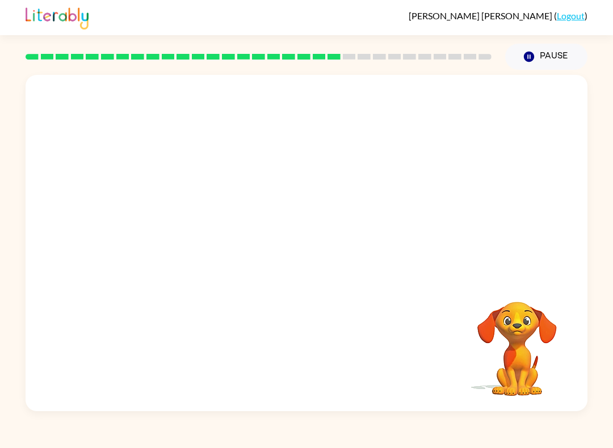
click at [534, 372] on video "Your browser must support playing .mp4 files to use Literably. Please try using…" at bounding box center [516, 340] width 113 height 113
click at [523, 356] on video "Your browser must support playing .mp4 files to use Literably. Please try using…" at bounding box center [516, 340] width 113 height 113
click at [507, 364] on video "Your browser must support playing .mp4 files to use Literably. Please try using…" at bounding box center [516, 340] width 113 height 113
click at [555, 324] on video "Your browser must support playing .mp4 files to use Literably. Please try using…" at bounding box center [516, 340] width 113 height 113
click at [545, 337] on video "Your browser must support playing .mp4 files to use Literably. Please try using…" at bounding box center [516, 340] width 113 height 113
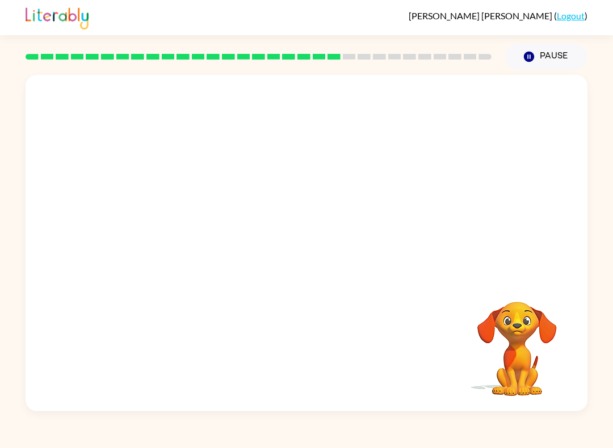
click at [545, 336] on video "Your browser must support playing .mp4 files to use Literably. Please try using…" at bounding box center [516, 340] width 113 height 113
click at [525, 325] on video "Your browser must support playing .mp4 files to use Literably. Please try using…" at bounding box center [516, 340] width 113 height 113
click at [524, 325] on video "Your browser must support playing .mp4 files to use Literably. Please try using…" at bounding box center [516, 340] width 113 height 113
click at [537, 59] on button "Pause Pause" at bounding box center [546, 57] width 82 height 26
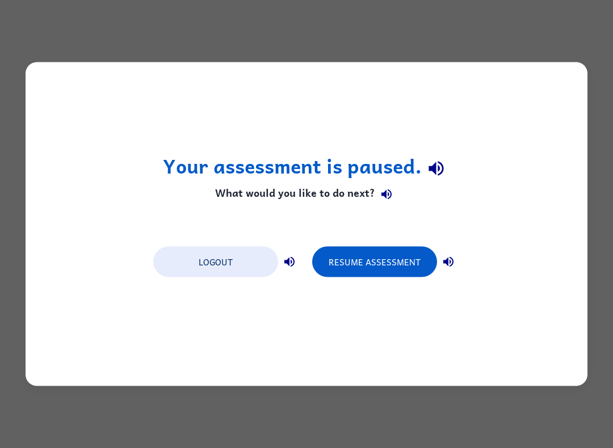
click at [408, 262] on button "Resume Assessment" at bounding box center [374, 262] width 125 height 31
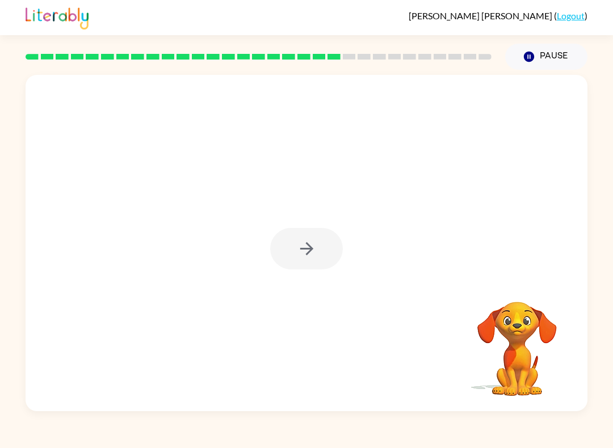
click at [317, 242] on div at bounding box center [306, 248] width 73 height 41
click at [305, 250] on div at bounding box center [306, 248] width 73 height 41
click at [302, 254] on icon "button" at bounding box center [307, 249] width 20 height 20
click at [302, 253] on div at bounding box center [306, 248] width 73 height 41
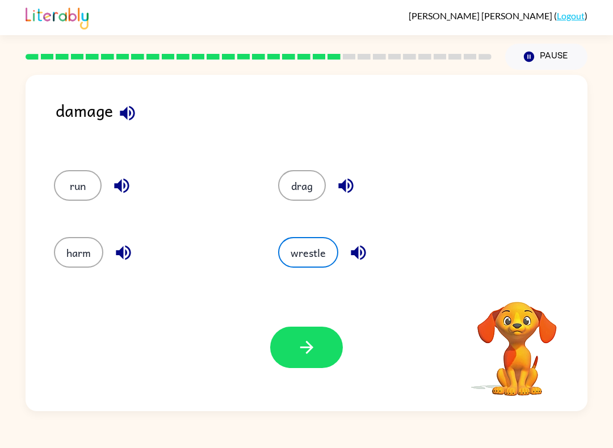
click at [304, 252] on button "wrestle" at bounding box center [308, 252] width 60 height 31
click at [86, 242] on button "harm" at bounding box center [78, 252] width 49 height 31
click at [311, 343] on icon "button" at bounding box center [307, 348] width 20 height 20
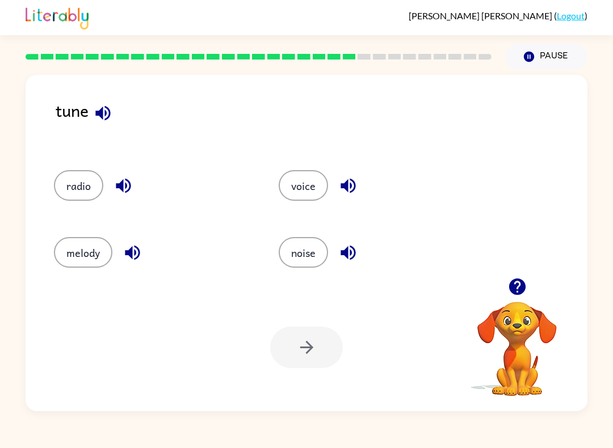
click at [82, 258] on button "melody" at bounding box center [83, 252] width 58 height 31
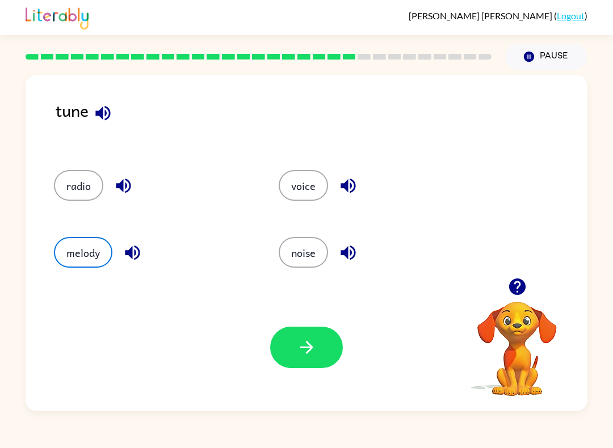
click at [315, 332] on button "button" at bounding box center [306, 347] width 73 height 41
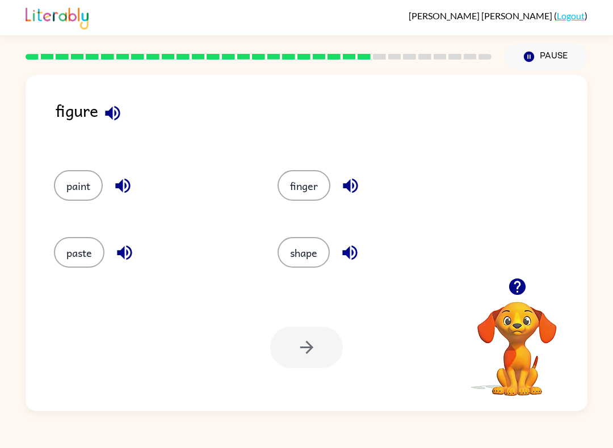
click at [326, 256] on button "shape" at bounding box center [303, 252] width 52 height 31
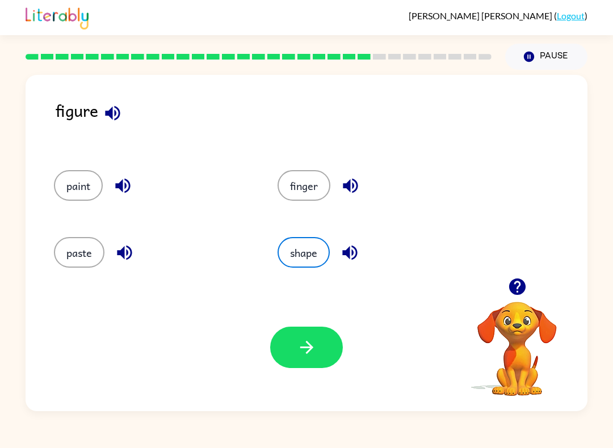
click at [310, 329] on button "button" at bounding box center [306, 347] width 73 height 41
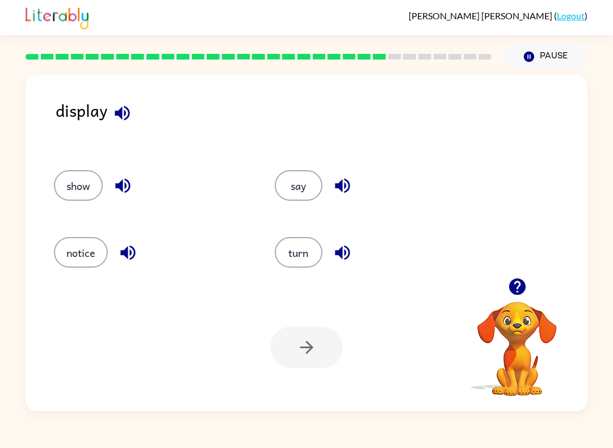
click at [72, 176] on button "show" at bounding box center [78, 185] width 49 height 31
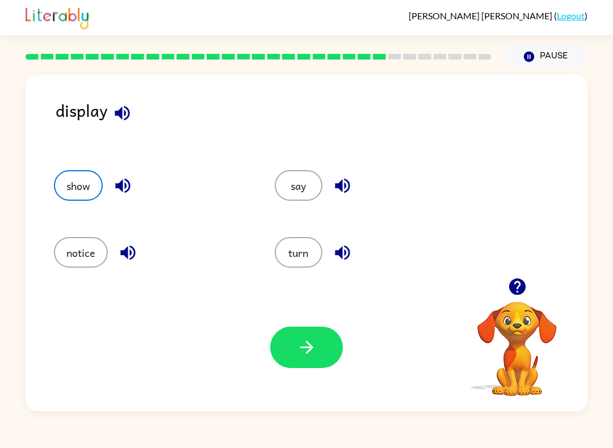
click at [315, 357] on icon "button" at bounding box center [307, 348] width 20 height 20
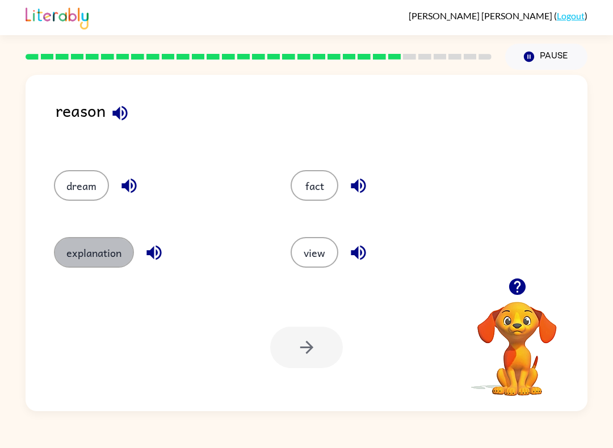
click at [77, 247] on button "explanation" at bounding box center [94, 252] width 80 height 31
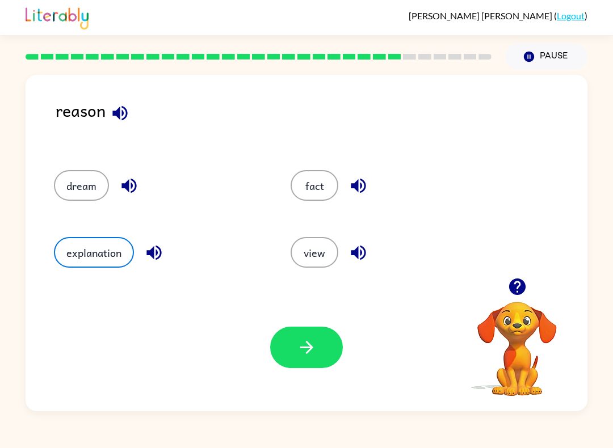
click at [300, 363] on button "button" at bounding box center [306, 347] width 73 height 41
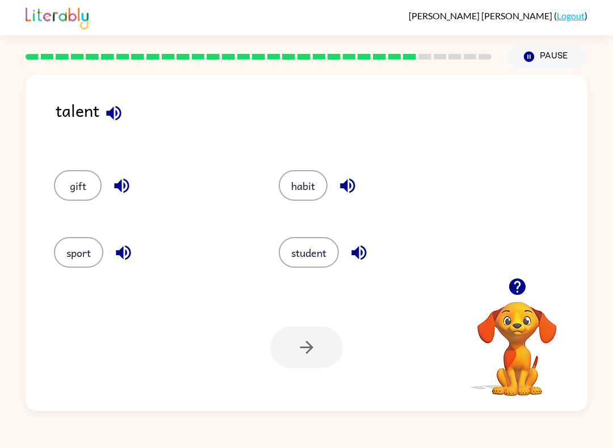
click at [89, 259] on button "sport" at bounding box center [78, 252] width 49 height 31
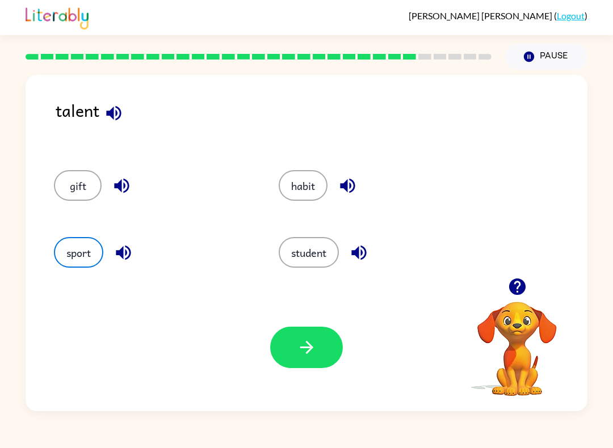
click at [315, 366] on button "button" at bounding box center [306, 347] width 73 height 41
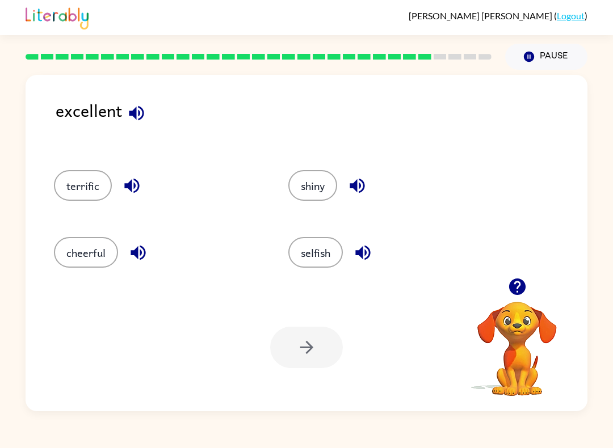
click at [64, 169] on div "terrific" at bounding box center [149, 182] width 234 height 67
click at [64, 168] on div "terrific" at bounding box center [149, 182] width 234 height 67
click at [313, 359] on div at bounding box center [306, 347] width 73 height 41
click at [300, 348] on div at bounding box center [306, 347] width 73 height 41
click at [320, 334] on div at bounding box center [306, 347] width 73 height 41
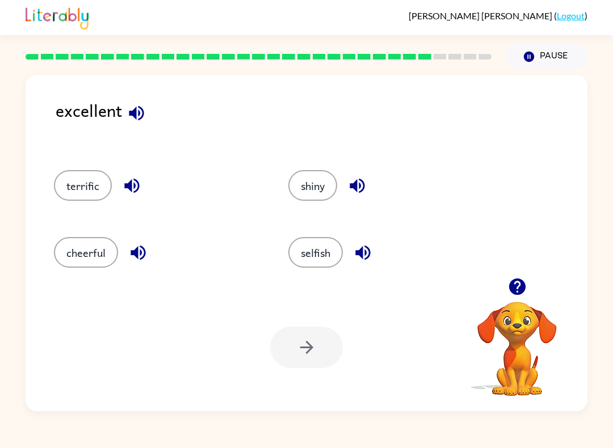
click at [311, 355] on div at bounding box center [306, 347] width 73 height 41
click at [310, 351] on div at bounding box center [306, 347] width 73 height 41
click at [73, 181] on button "terrific" at bounding box center [83, 185] width 58 height 31
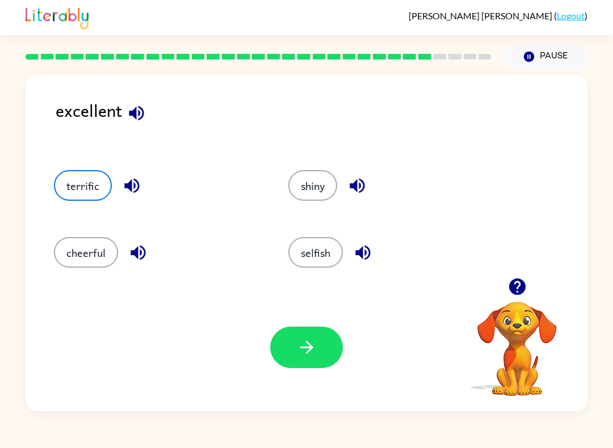
click at [313, 350] on icon "button" at bounding box center [307, 348] width 20 height 20
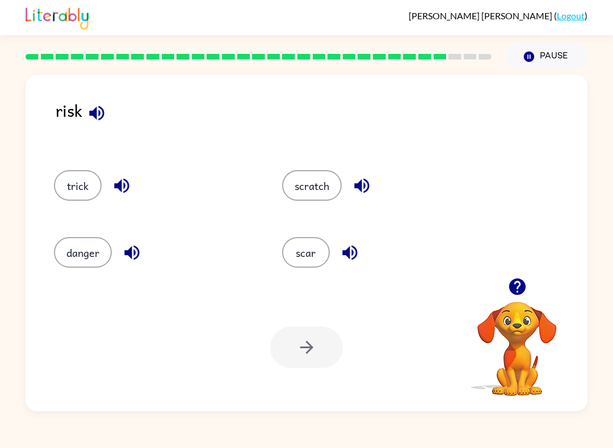
click at [68, 251] on button "danger" at bounding box center [83, 252] width 58 height 31
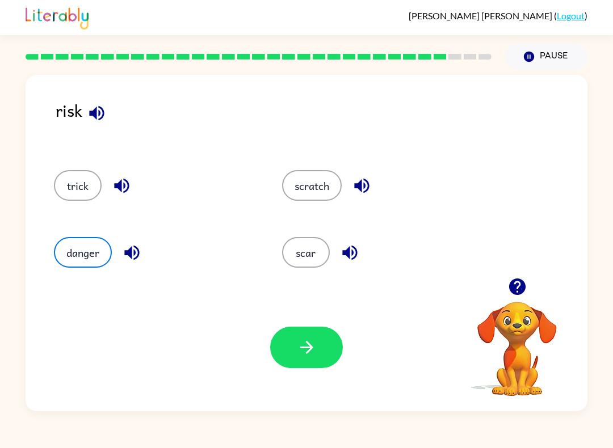
click at [311, 347] on icon "button" at bounding box center [306, 347] width 13 height 13
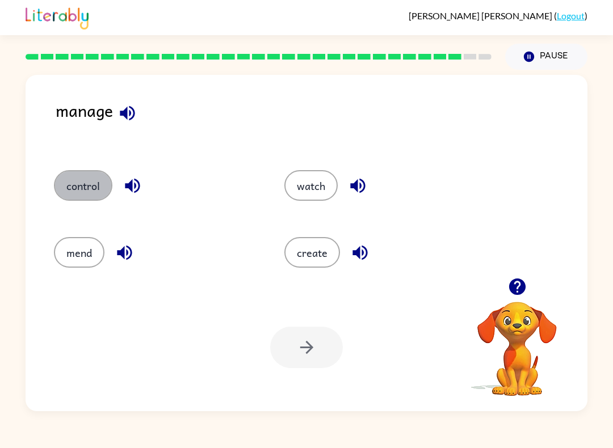
click at [72, 190] on button "control" at bounding box center [83, 185] width 58 height 31
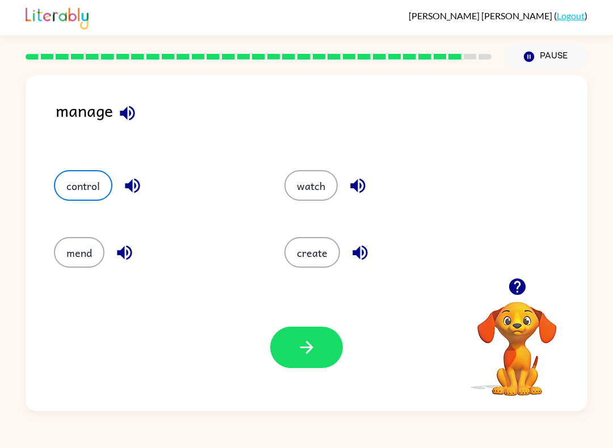
click at [318, 362] on button "button" at bounding box center [306, 347] width 73 height 41
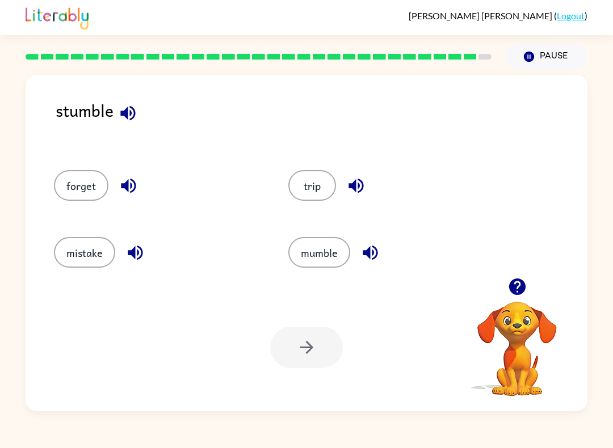
click at [319, 248] on button "mumble" at bounding box center [319, 252] width 62 height 31
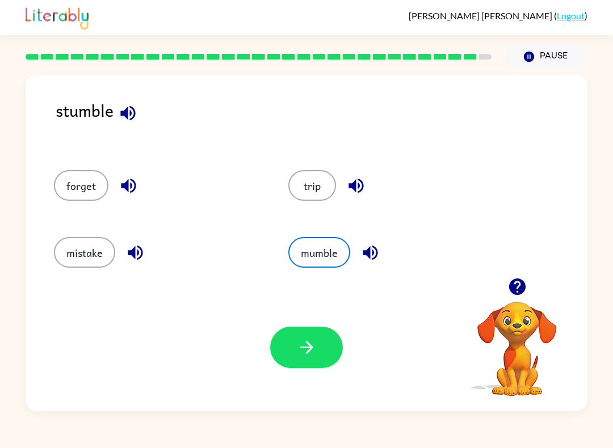
click at [305, 357] on icon "button" at bounding box center [307, 348] width 20 height 20
